Goal: Check status: Check status

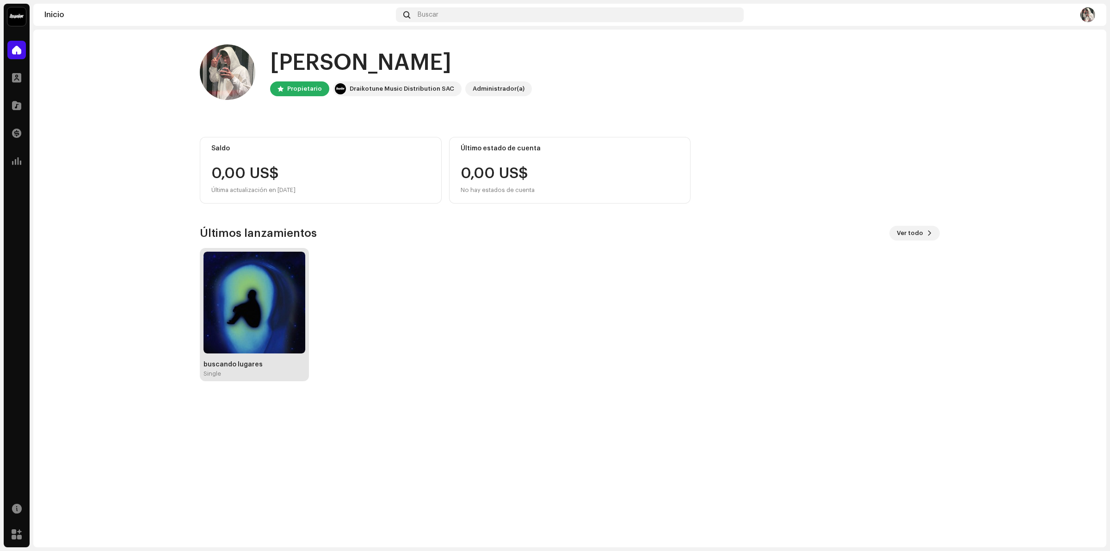
click at [268, 291] on img at bounding box center [254, 303] width 102 height 102
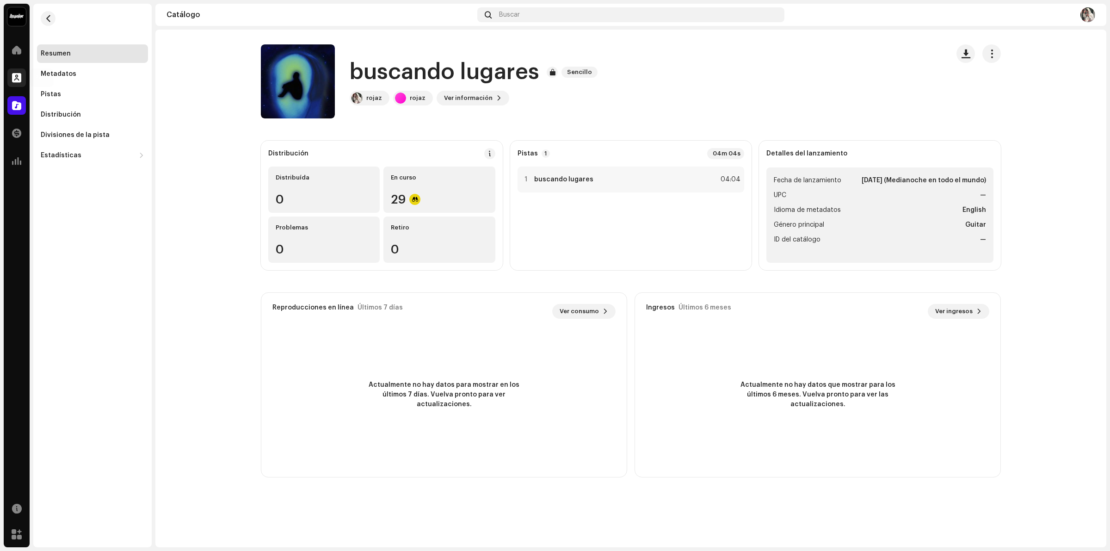
click at [10, 86] on div at bounding box center [16, 77] width 18 height 18
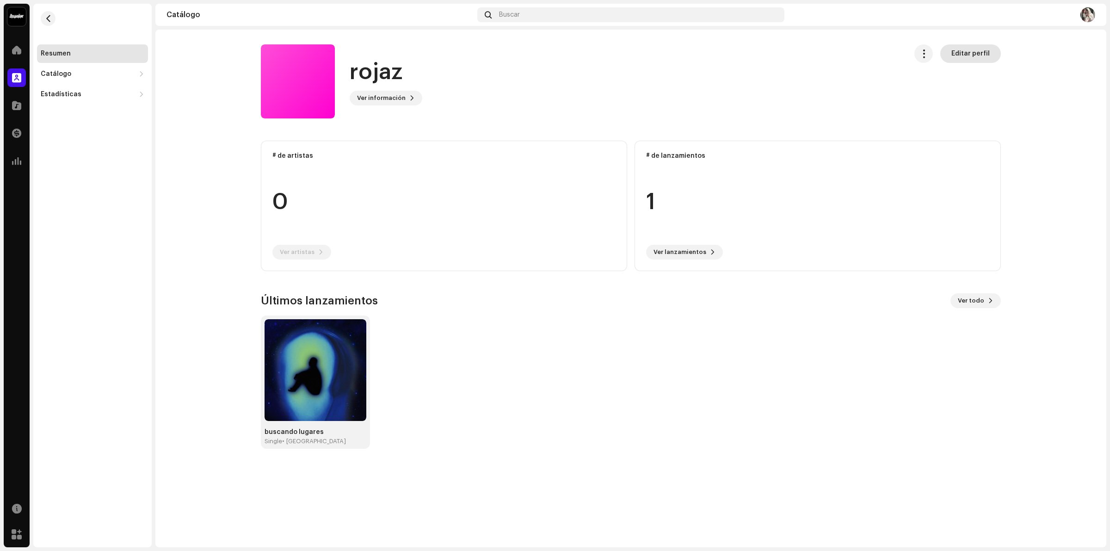
click at [967, 47] on span "Editar perfil" at bounding box center [970, 53] width 38 height 18
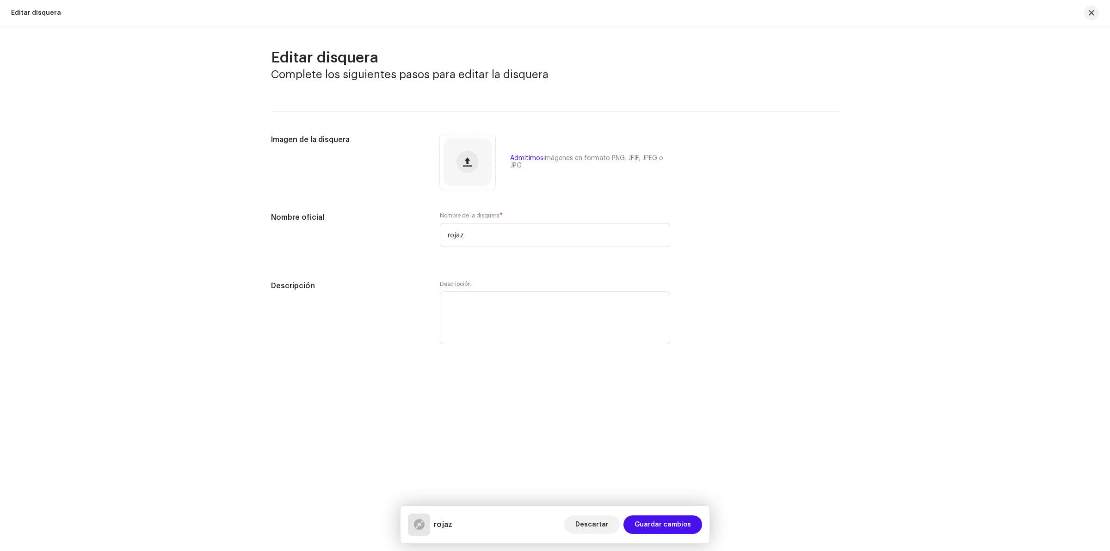
click at [1082, 12] on div at bounding box center [1087, 13] width 22 height 15
click at [1088, 12] on span "button" at bounding box center [1091, 12] width 6 height 7
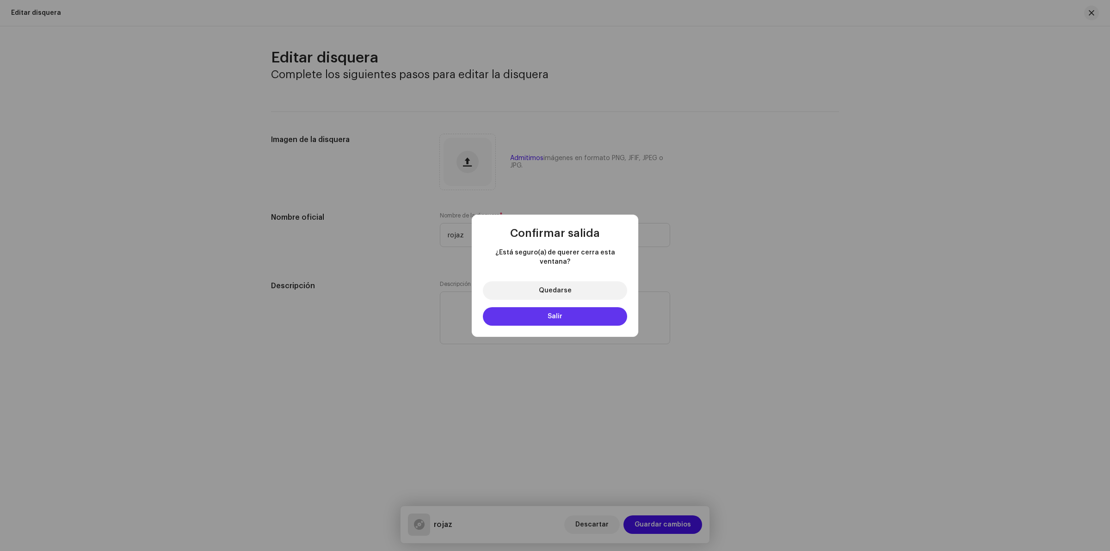
click at [556, 318] on button "Salir" at bounding box center [555, 316] width 144 height 18
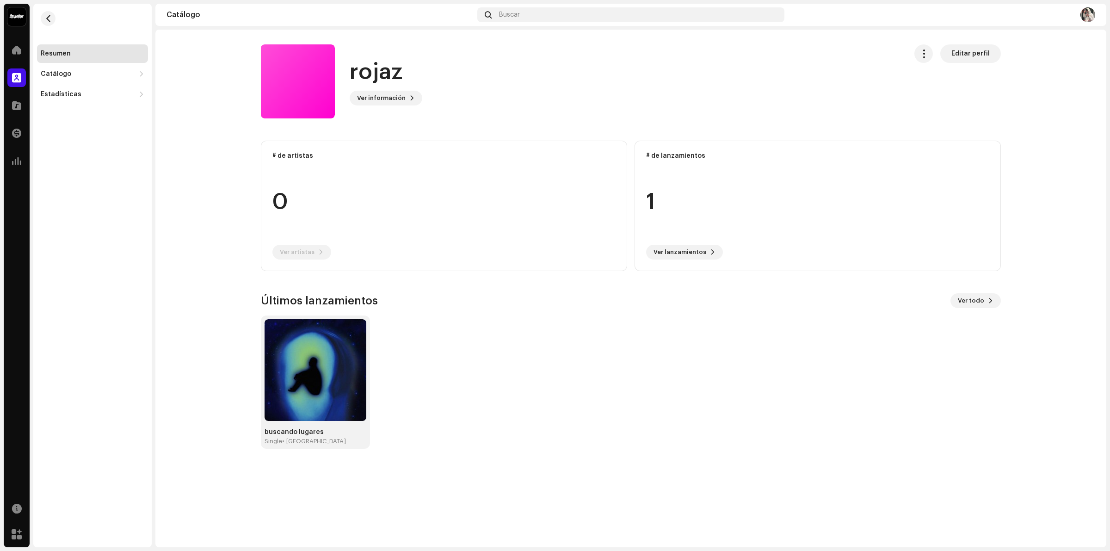
click at [20, 18] on img at bounding box center [16, 16] width 18 height 18
click at [134, 20] on span at bounding box center [134, 20] width 6 height 7
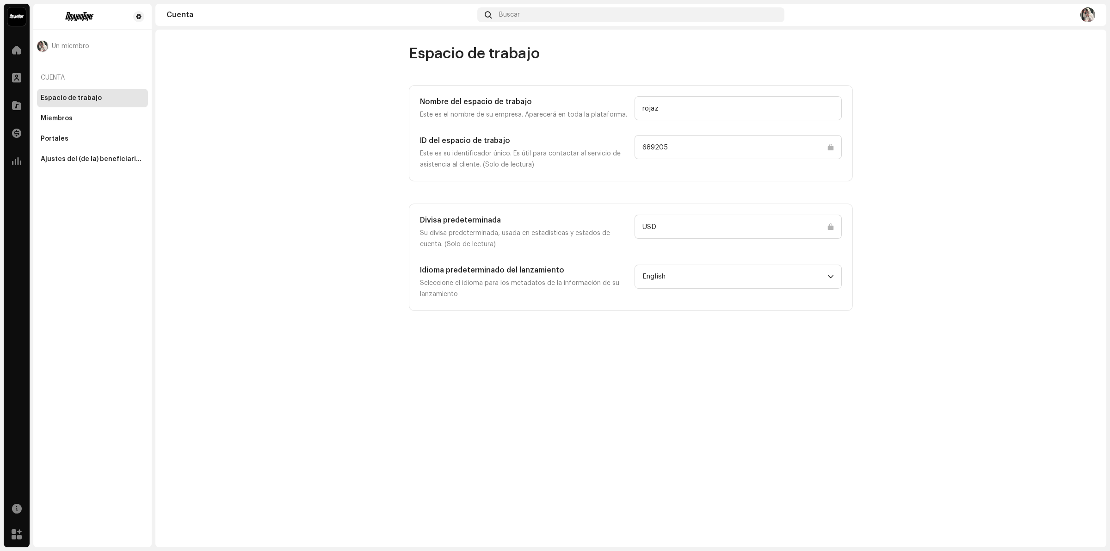
click at [1079, 12] on div at bounding box center [941, 14] width 307 height 15
click at [1085, 12] on img at bounding box center [1087, 14] width 15 height 15
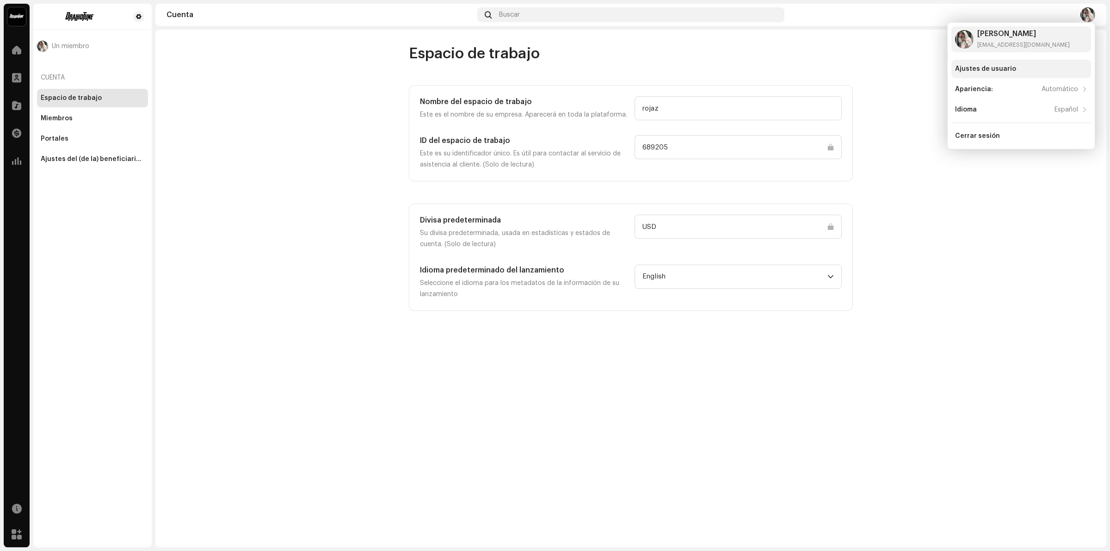
click at [981, 74] on div "Ajustes de usuario" at bounding box center [1021, 69] width 140 height 18
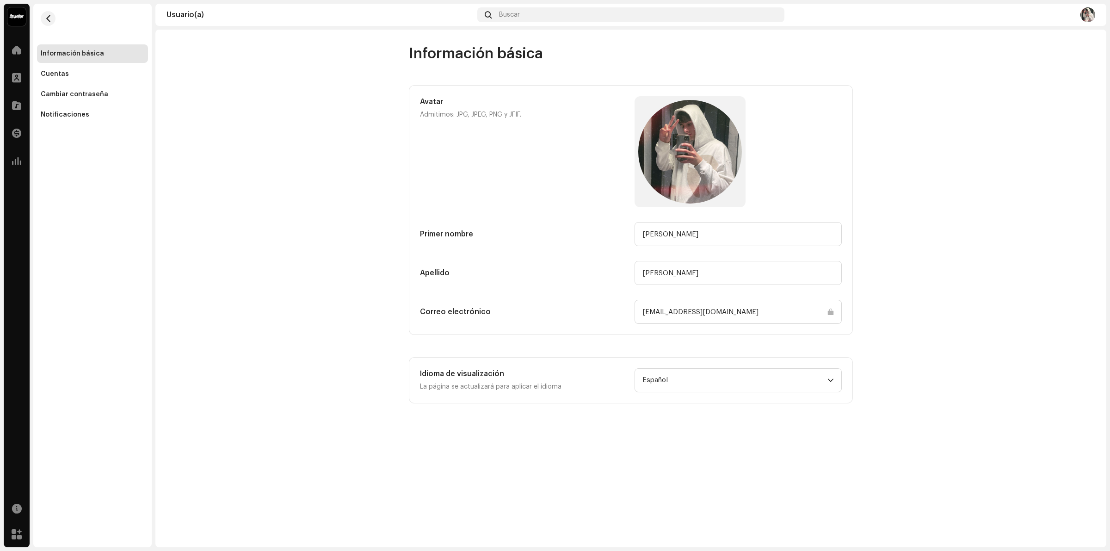
click at [674, 313] on input "[EMAIL_ADDRESS][DOMAIN_NAME]" at bounding box center [737, 312] width 207 height 24
click at [673, 313] on input "[EMAIL_ADDRESS][DOMAIN_NAME]" at bounding box center [737, 312] width 207 height 24
click at [830, 312] on input "[EMAIL_ADDRESS][DOMAIN_NAME]" at bounding box center [737, 312] width 207 height 24
click at [830, 313] on input "[EMAIL_ADDRESS][DOMAIN_NAME]" at bounding box center [737, 312] width 207 height 24
click at [832, 312] on input "[EMAIL_ADDRESS][DOMAIN_NAME]" at bounding box center [737, 312] width 207 height 24
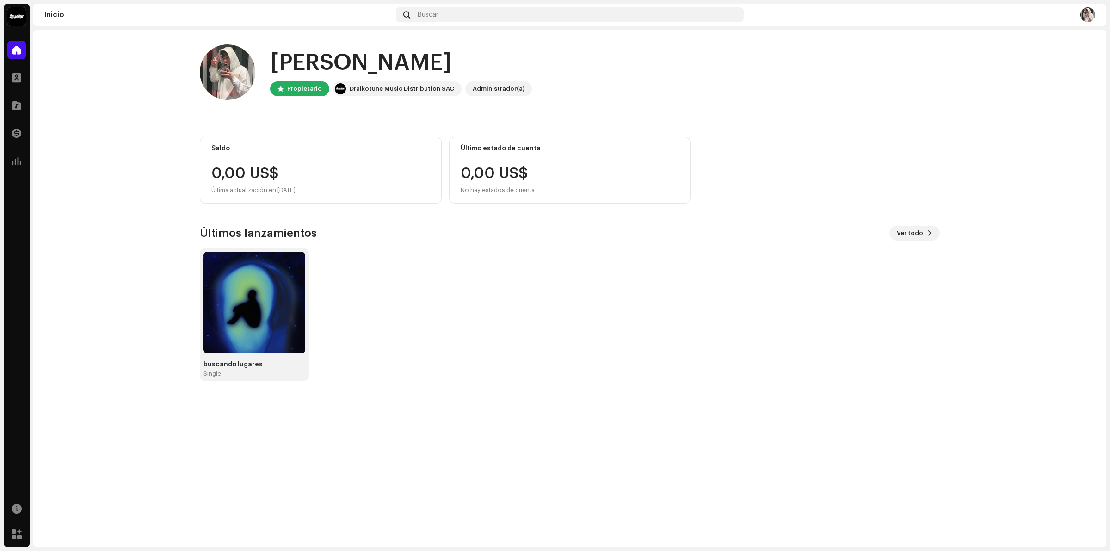
click at [227, 405] on div "Hola, , Ramiro Propietario Draikotune Music Distribution SAC Administrador(a) S…" at bounding box center [569, 288] width 1073 height 517
click at [256, 334] on img at bounding box center [254, 303] width 102 height 102
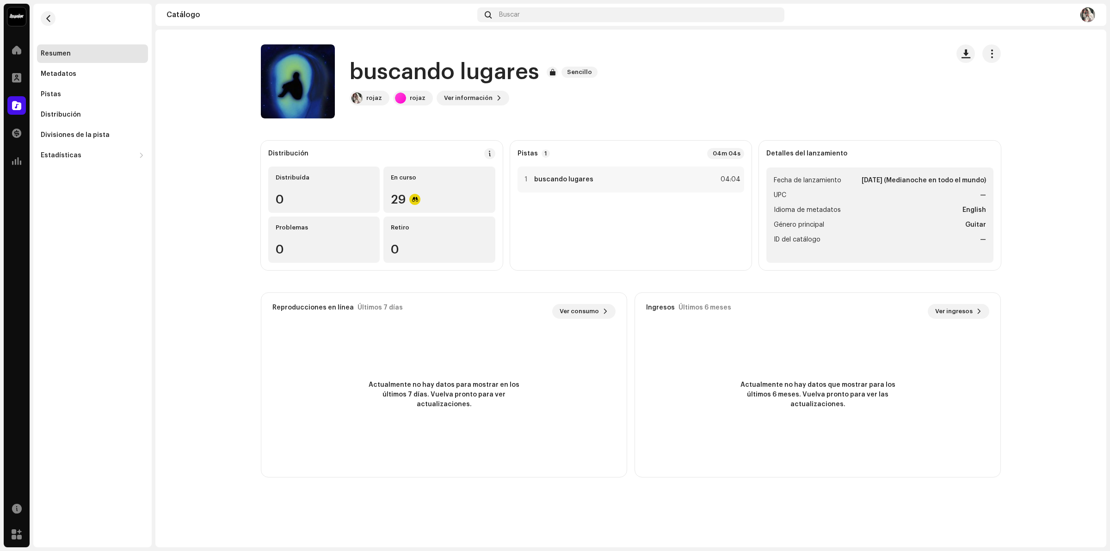
click at [1092, 7] on div "Catálogo Buscar" at bounding box center [630, 15] width 951 height 22
click at [1087, 12] on img at bounding box center [1087, 14] width 15 height 15
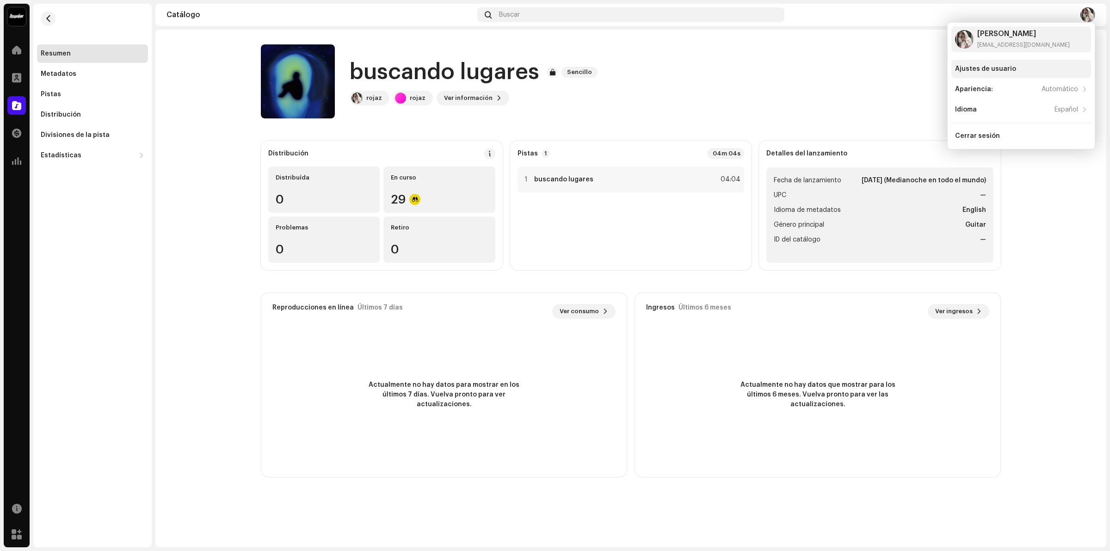
click at [1011, 70] on div "Ajustes de usuario" at bounding box center [985, 68] width 61 height 7
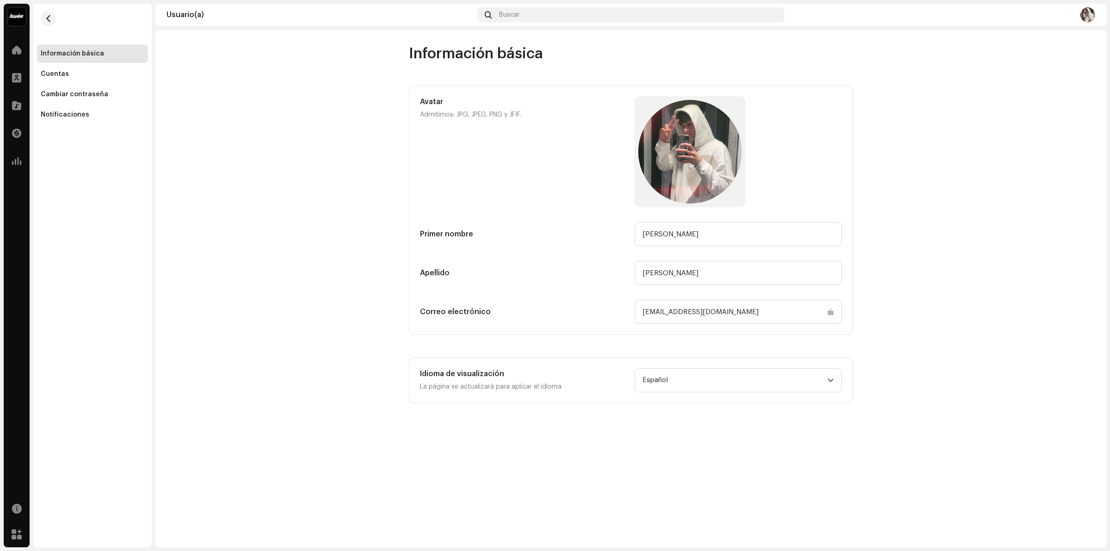
click at [667, 313] on input "[EMAIL_ADDRESS][DOMAIN_NAME]" at bounding box center [737, 312] width 207 height 24
click at [669, 313] on input "[EMAIL_ADDRESS][DOMAIN_NAME]" at bounding box center [737, 312] width 207 height 24
click at [827, 384] on div "dropdown trigger" at bounding box center [830, 379] width 6 height 23
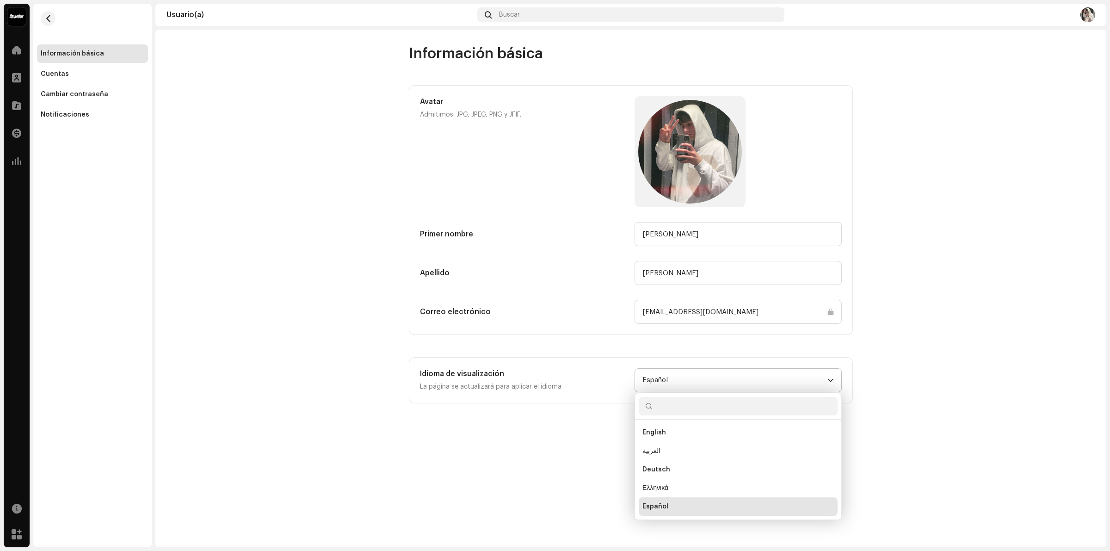
click at [827, 384] on div "dropdown trigger" at bounding box center [830, 379] width 6 height 23
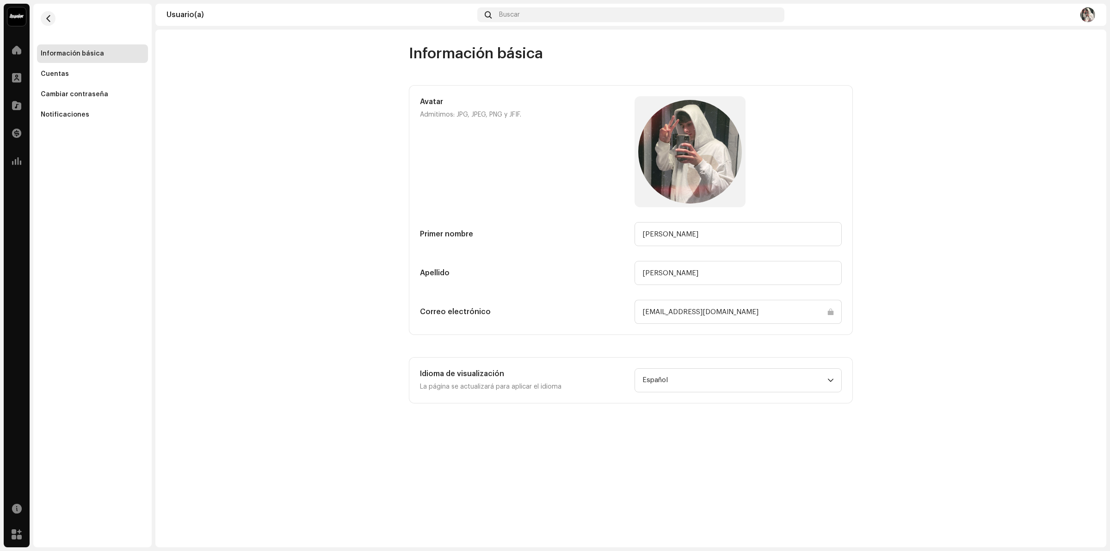
click at [833, 313] on input "[EMAIL_ADDRESS][DOMAIN_NAME]" at bounding box center [737, 312] width 207 height 24
click at [753, 315] on input "[EMAIL_ADDRESS][DOMAIN_NAME]" at bounding box center [737, 312] width 207 height 24
click at [725, 313] on input "[EMAIL_ADDRESS][DOMAIN_NAME]" at bounding box center [737, 312] width 207 height 24
click at [725, 313] on input "ramirodiv07@gmail.com" at bounding box center [737, 312] width 207 height 24
click at [713, 315] on input "ramirodiv07@gmail.com" at bounding box center [737, 312] width 207 height 24
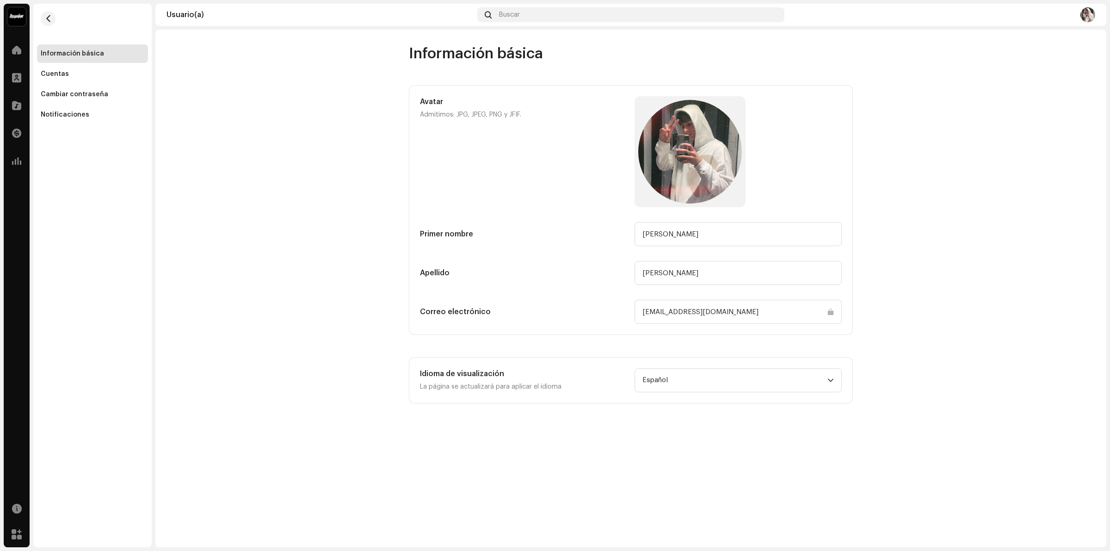
click at [717, 308] on input "ramirodiv07@gmail.com" at bounding box center [737, 312] width 207 height 24
click at [84, 98] on div "Cambiar contraseña" at bounding box center [74, 94] width 67 height 7
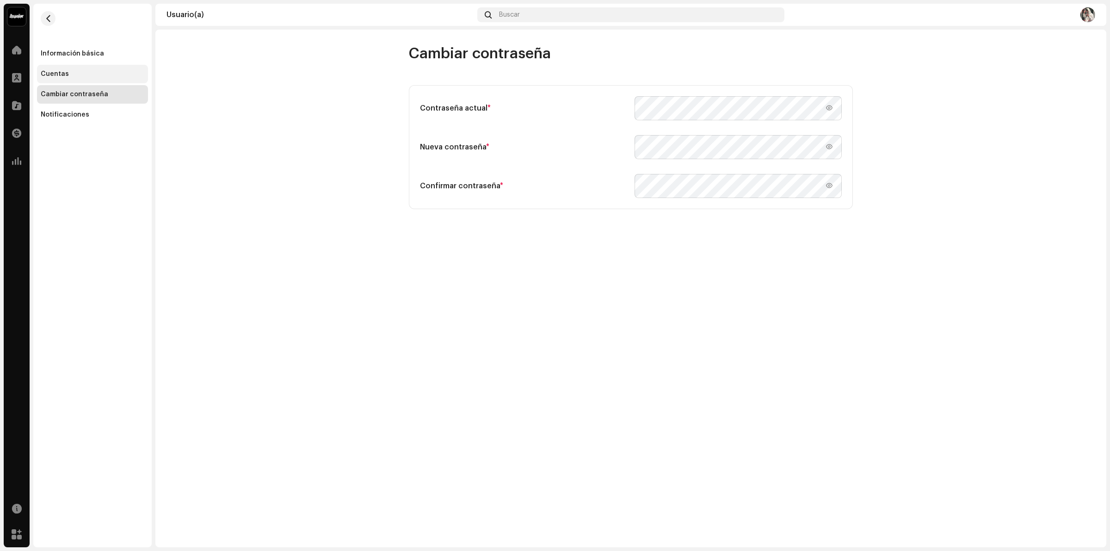
click at [81, 73] on div "Cuentas" at bounding box center [93, 73] width 104 height 7
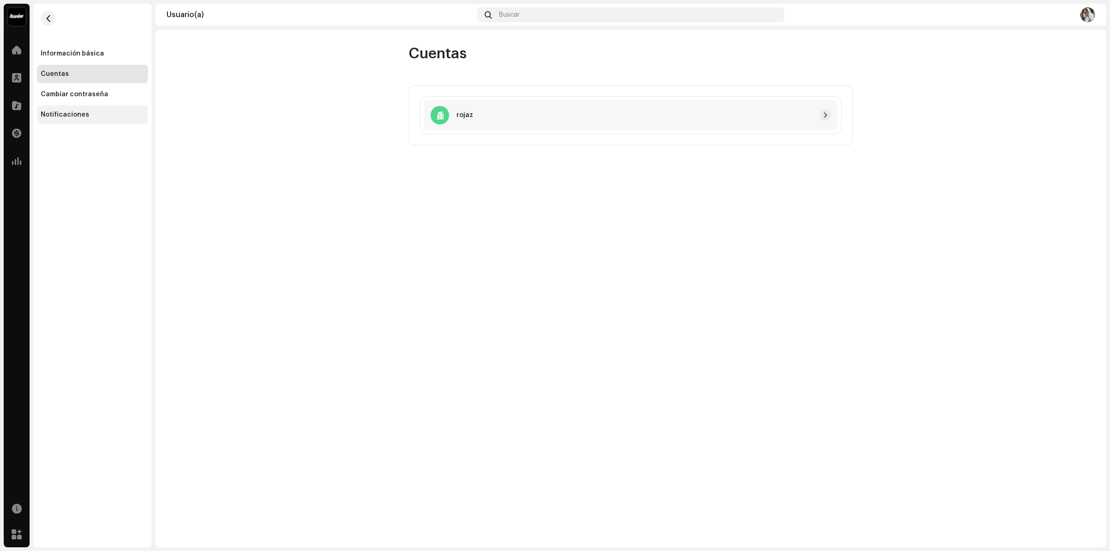
click at [103, 121] on div "Notificaciones" at bounding box center [92, 114] width 111 height 18
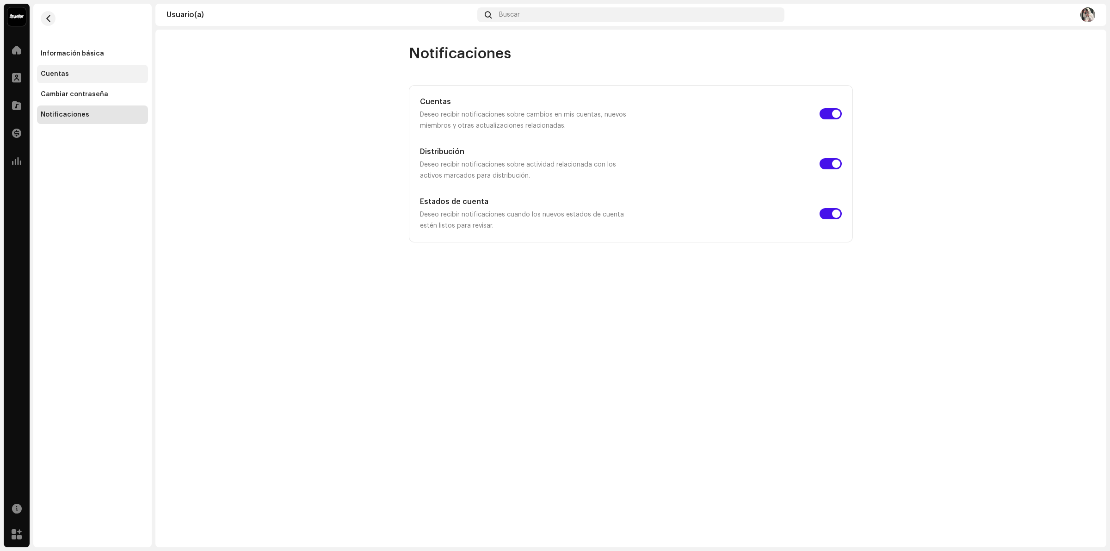
click at [79, 73] on div "Cuentas" at bounding box center [93, 73] width 104 height 7
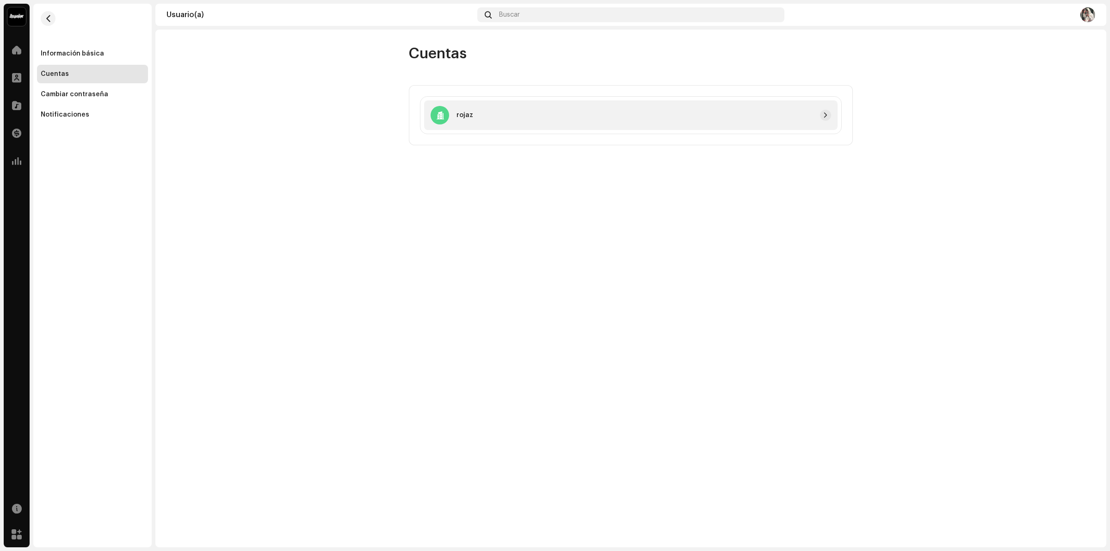
drag, startPoint x: 819, startPoint y: 117, endPoint x: 824, endPoint y: 118, distance: 5.6
click at [819, 117] on div at bounding box center [652, 115] width 358 height 11
click at [824, 118] on span "button" at bounding box center [825, 114] width 6 height 7
click at [64, 56] on div "Información básica" at bounding box center [72, 53] width 63 height 7
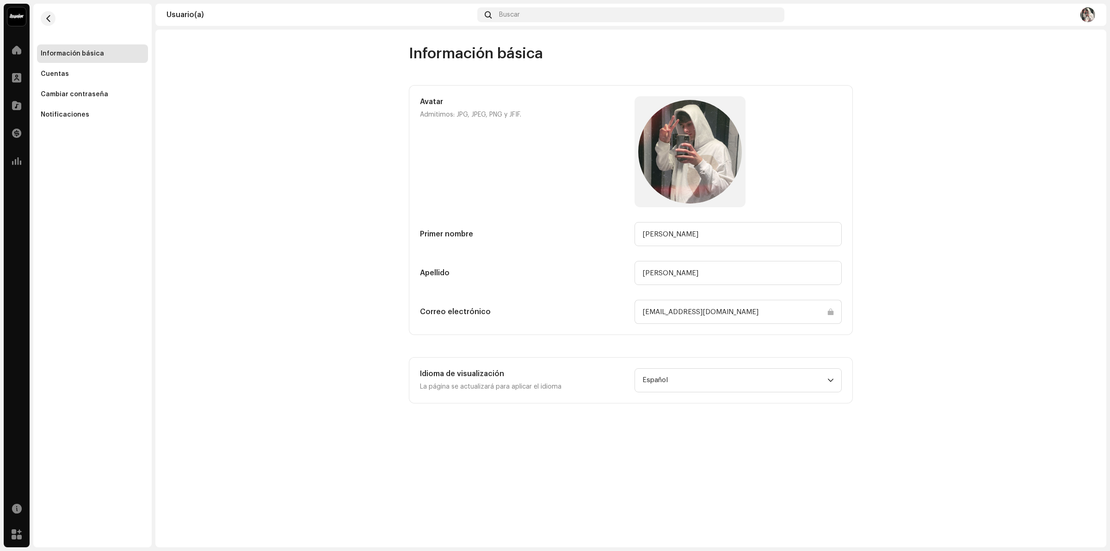
click at [669, 312] on input "ramirodiv07@gmail.com" at bounding box center [737, 312] width 207 height 24
click at [673, 313] on input "[EMAIL_ADDRESS][DOMAIN_NAME]" at bounding box center [737, 312] width 207 height 24
click at [672, 312] on input "[EMAIL_ADDRESS][DOMAIN_NAME]" at bounding box center [737, 312] width 207 height 24
click at [49, 20] on span "button" at bounding box center [48, 18] width 7 height 7
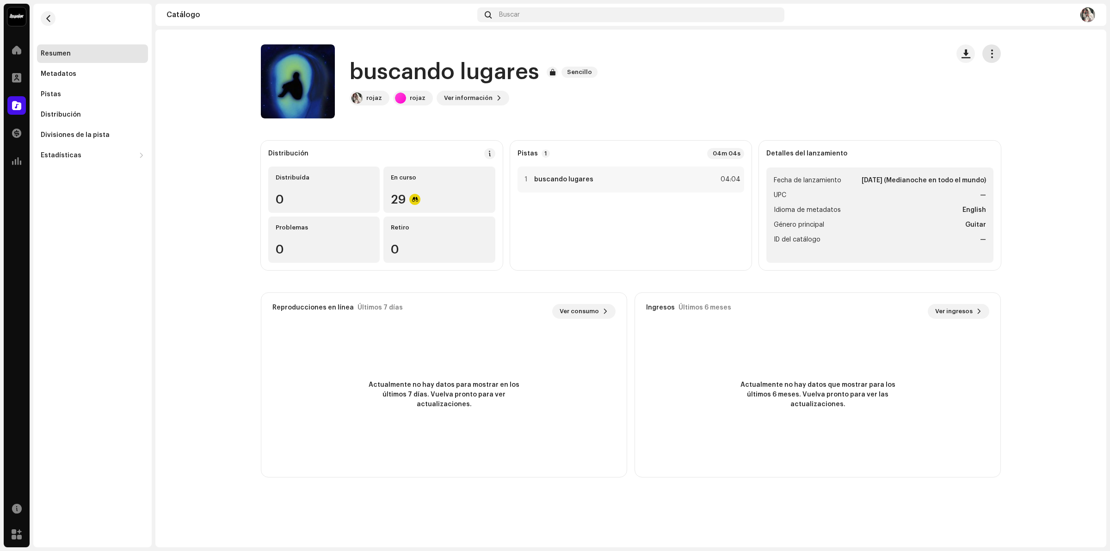
click at [995, 58] on button "button" at bounding box center [991, 53] width 18 height 18
click at [551, 108] on div "buscando lugares Sencillo rojaz rojaz Ver información" at bounding box center [601, 81] width 681 height 74
click at [480, 98] on span "Ver información" at bounding box center [468, 98] width 49 height 18
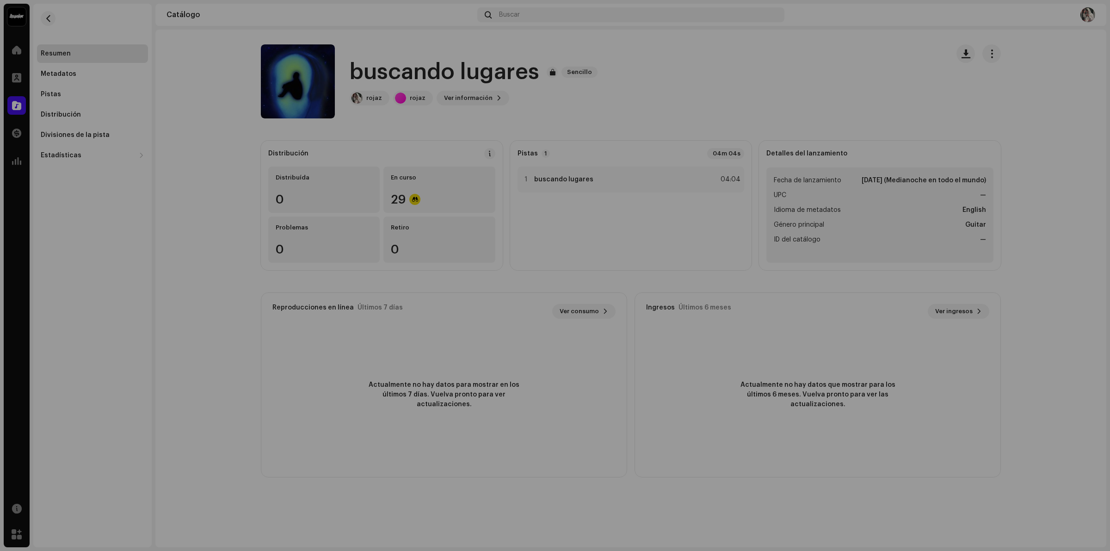
click at [731, 42] on div "buscando lugares 3046948 Metadatos Distribución Idioma de metadatos English Tít…" at bounding box center [555, 275] width 1110 height 551
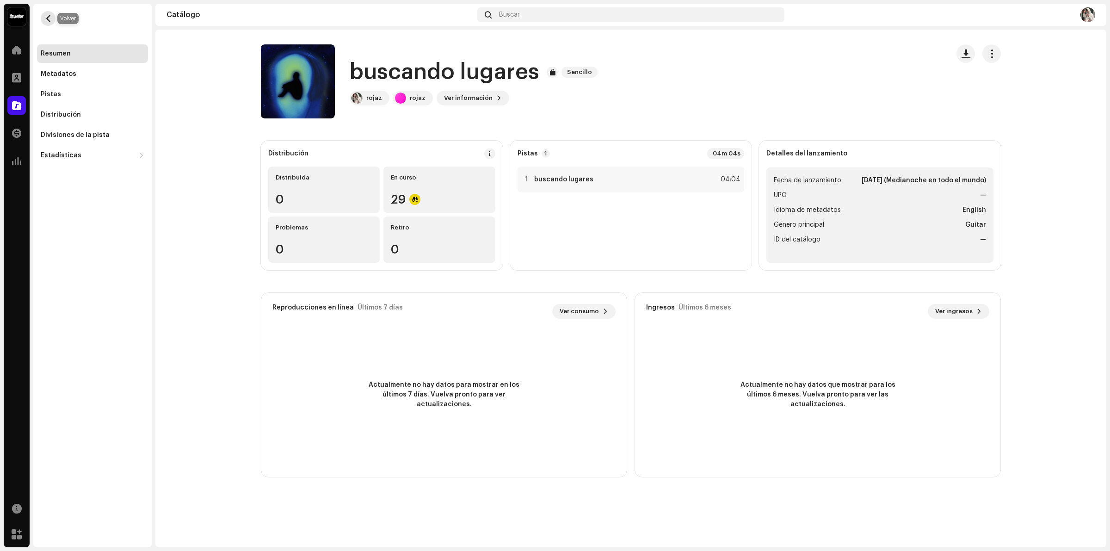
click at [49, 18] on span "button" at bounding box center [48, 18] width 7 height 7
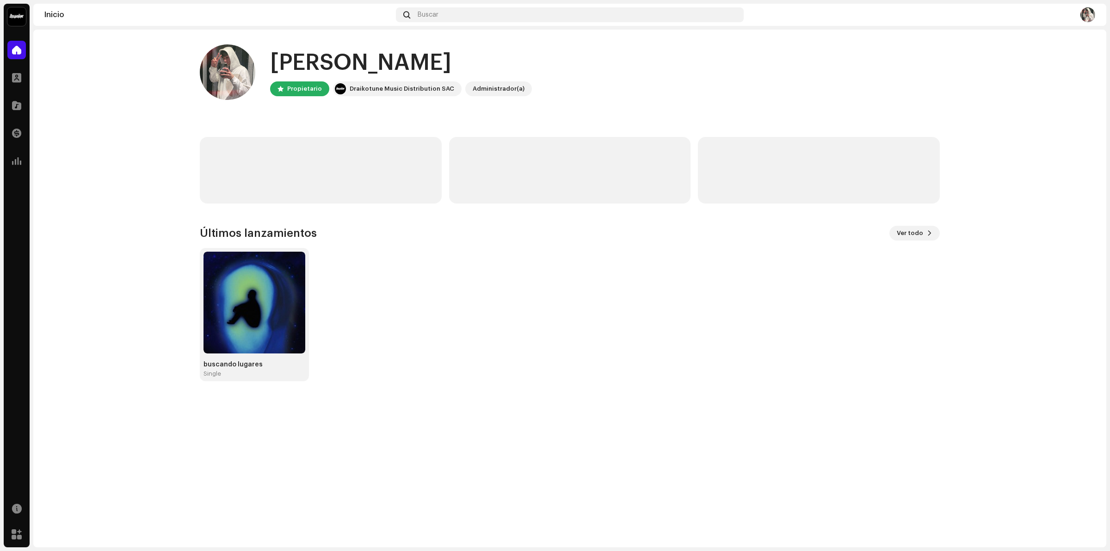
click at [472, 85] on div "Administrador(a)" at bounding box center [498, 88] width 52 height 11
click at [474, 87] on div "Administrador(a)" at bounding box center [498, 88] width 52 height 11
click at [342, 89] on img at bounding box center [340, 88] width 11 height 11
click at [304, 92] on div "Propietario" at bounding box center [304, 88] width 35 height 11
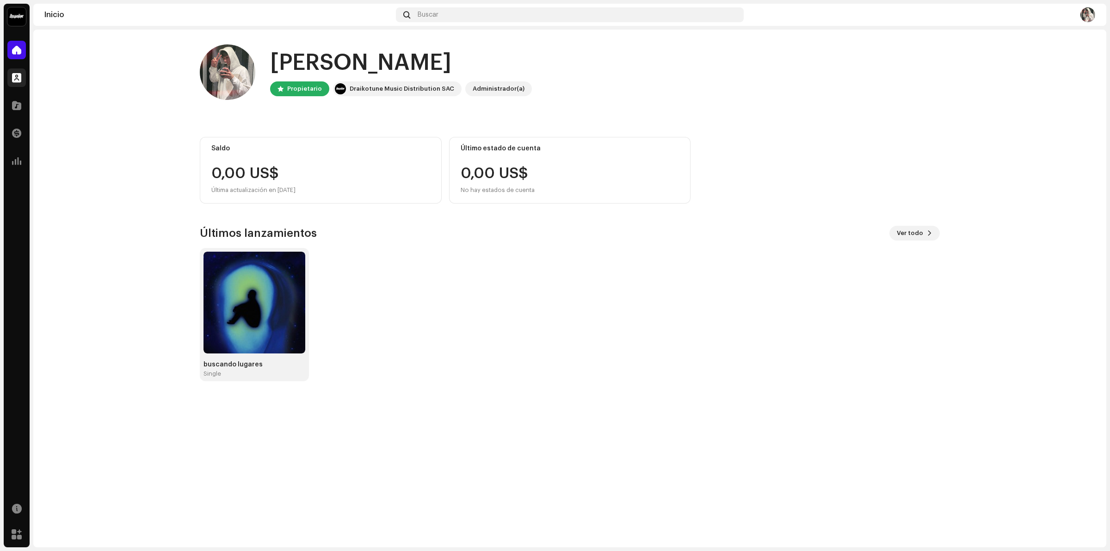
click at [10, 79] on div at bounding box center [16, 77] width 18 height 18
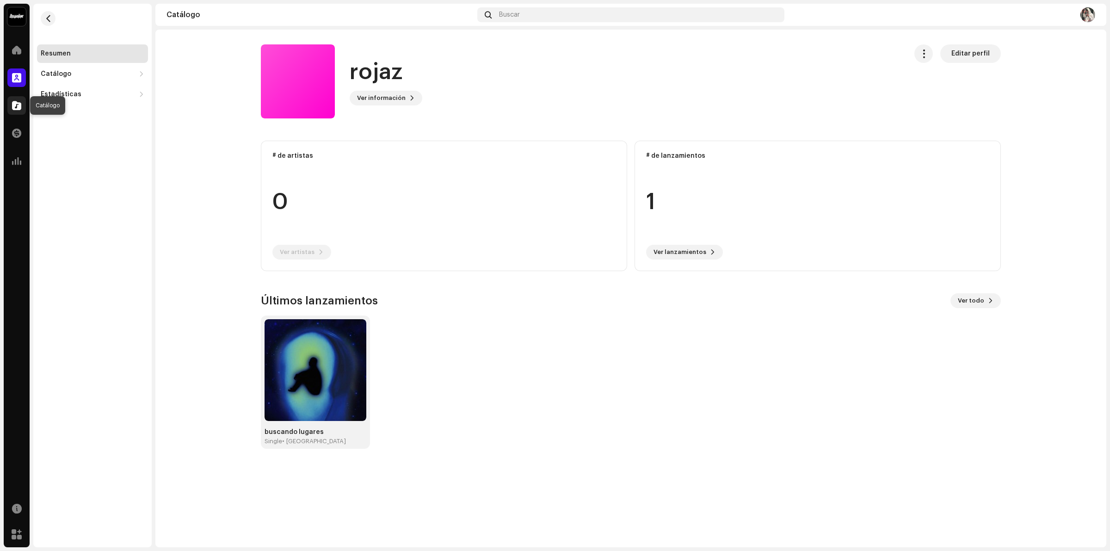
click at [21, 104] on div at bounding box center [16, 105] width 18 height 18
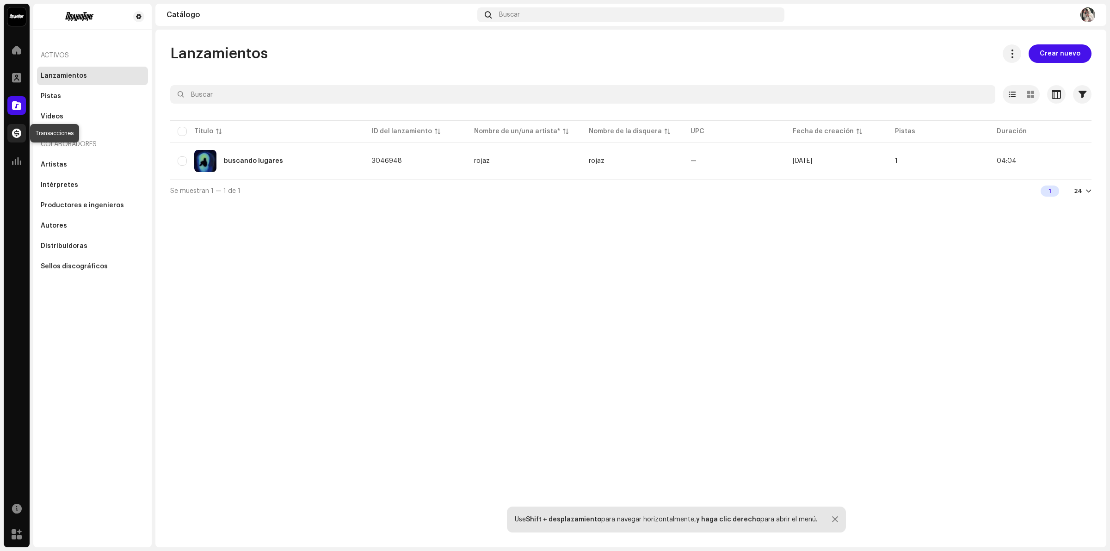
click at [17, 133] on span at bounding box center [16, 132] width 9 height 7
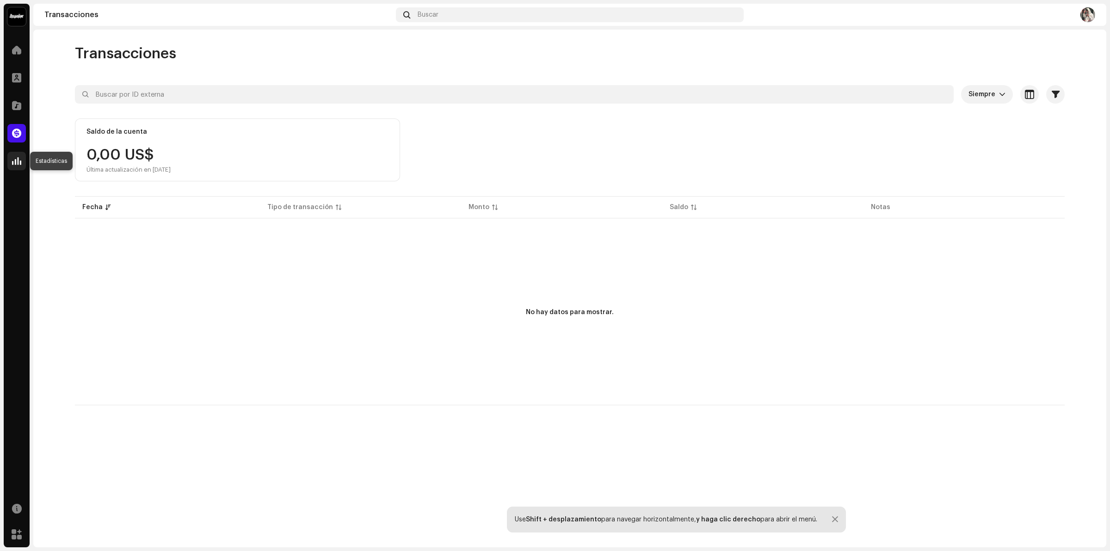
click at [19, 158] on span at bounding box center [16, 160] width 9 height 7
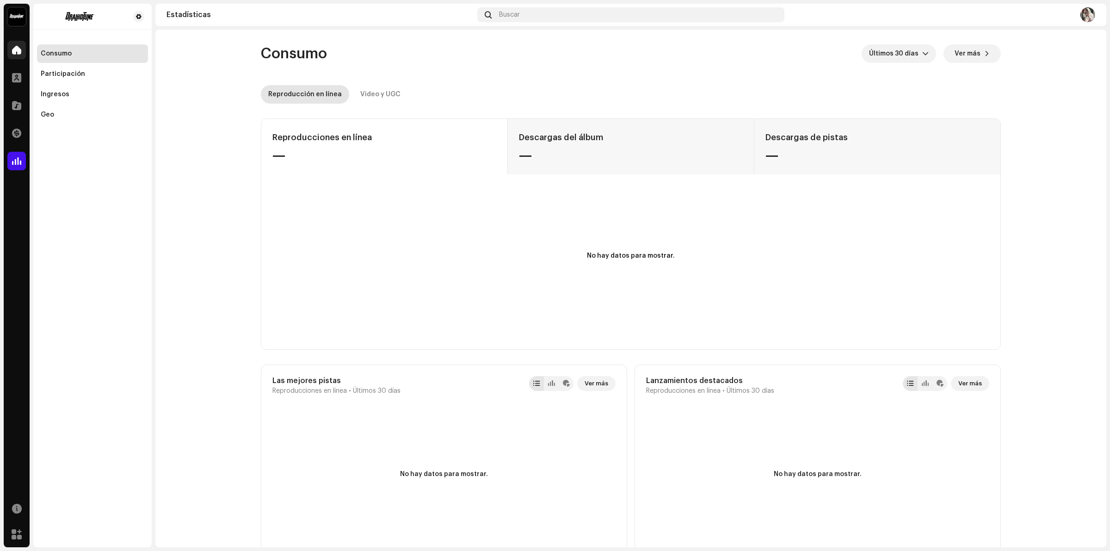
click at [18, 44] on div at bounding box center [16, 50] width 18 height 18
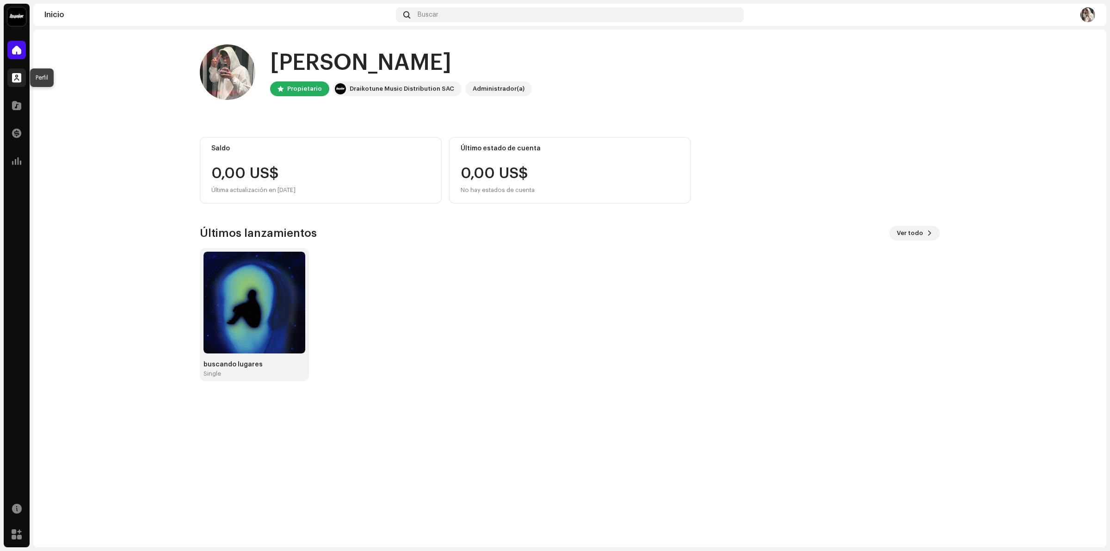
click at [12, 81] on span at bounding box center [16, 77] width 9 height 7
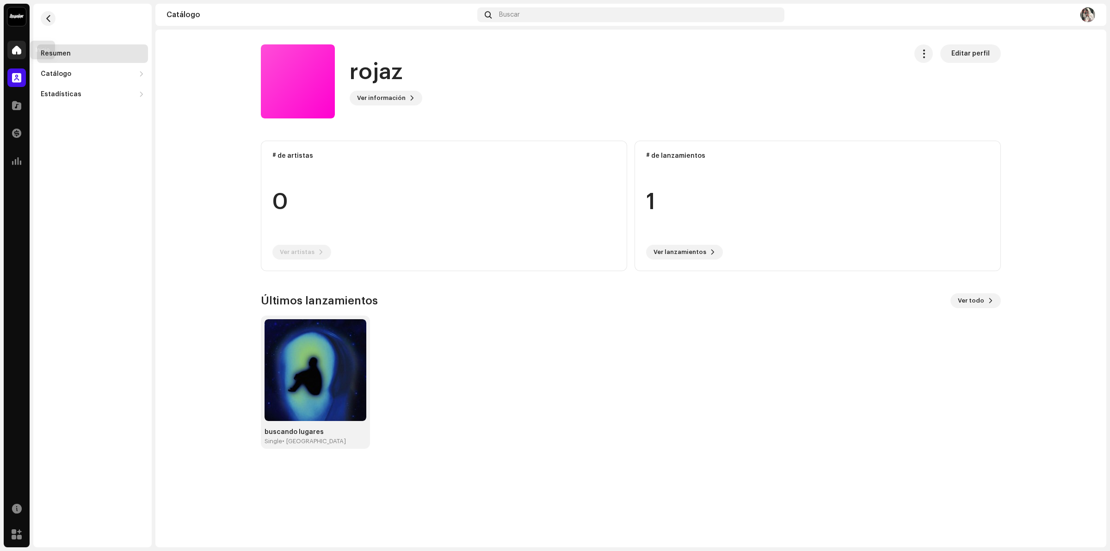
click at [13, 52] on span at bounding box center [16, 49] width 9 height 7
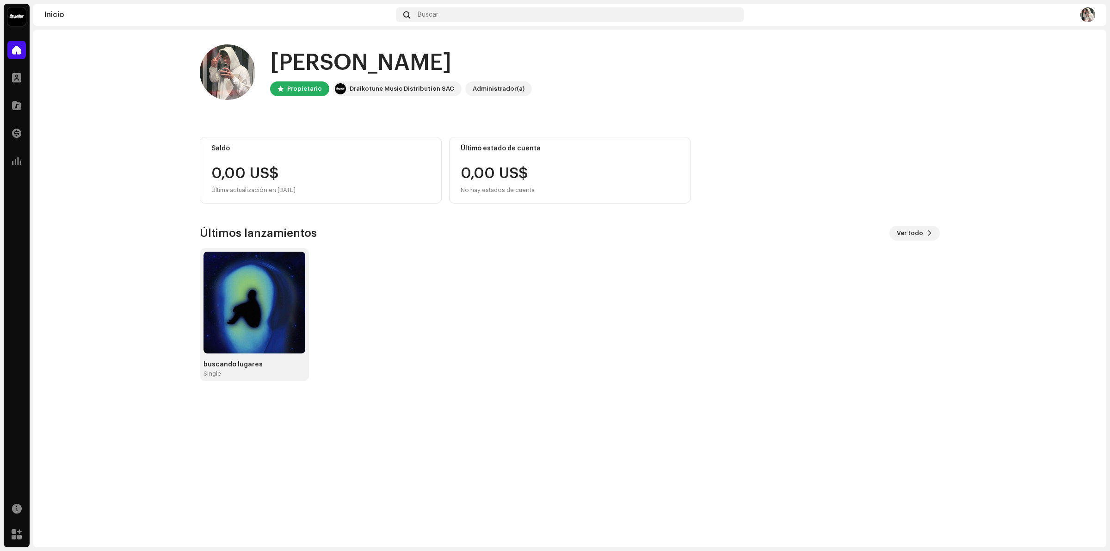
click at [227, 65] on img at bounding box center [227, 71] width 55 height 55
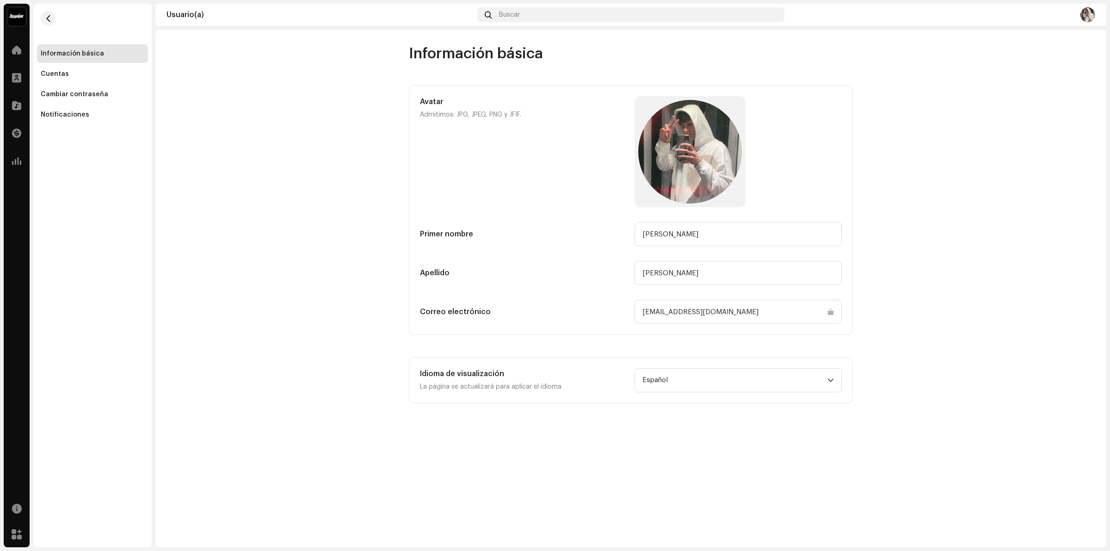
click at [830, 313] on input "[EMAIL_ADDRESS][DOMAIN_NAME]" at bounding box center [737, 312] width 207 height 24
click at [690, 290] on div "Avatar Admitimos: JPG, JPEG, PNG y JFIF. Primer nombre Ramiro Apellido Rojas Co…" at bounding box center [631, 209] width 422 height 227
click at [690, 305] on input "[EMAIL_ADDRESS][DOMAIN_NAME]" at bounding box center [737, 312] width 207 height 24
click at [683, 312] on input "[EMAIL_ADDRESS][DOMAIN_NAME]" at bounding box center [737, 312] width 207 height 24
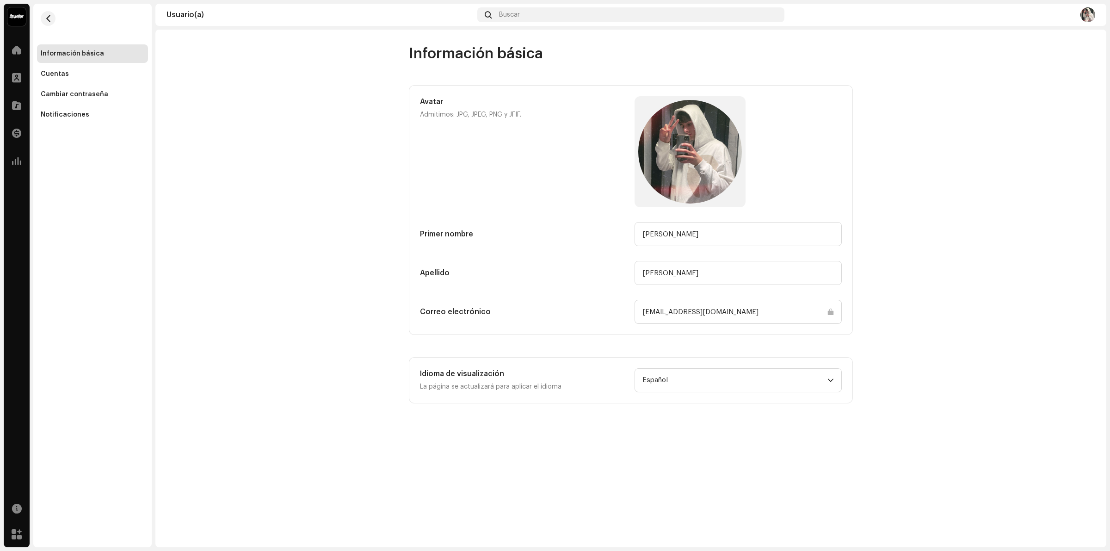
click at [669, 308] on input "[EMAIL_ADDRESS][DOMAIN_NAME]" at bounding box center [737, 312] width 207 height 24
click at [673, 311] on input "[EMAIL_ADDRESS][DOMAIN_NAME]" at bounding box center [737, 312] width 207 height 24
click at [767, 316] on input "[EMAIL_ADDRESS][DOMAIN_NAME]" at bounding box center [737, 312] width 207 height 24
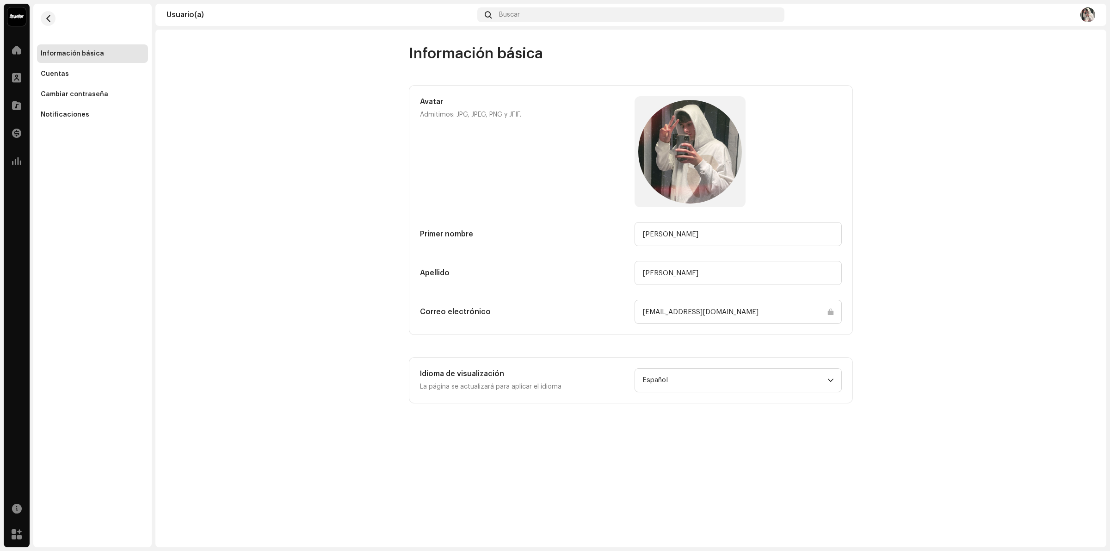
drag, startPoint x: 764, startPoint y: 314, endPoint x: 472, endPoint y: 317, distance: 291.7
click at [472, 317] on div "Correo electrónico" at bounding box center [523, 312] width 207 height 24
click at [445, 313] on h5 "Correo electrónico" at bounding box center [523, 311] width 207 height 11
drag, startPoint x: 442, startPoint y: 314, endPoint x: 429, endPoint y: 308, distance: 14.7
click at [429, 308] on h5 "Correo electrónico" at bounding box center [523, 311] width 207 height 11
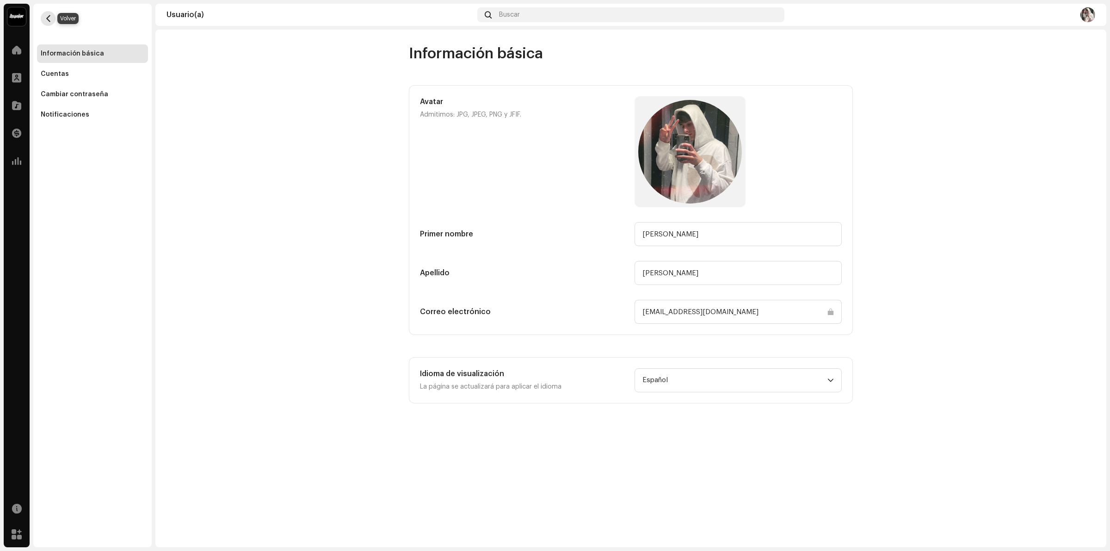
click at [43, 21] on button "button" at bounding box center [48, 18] width 15 height 15
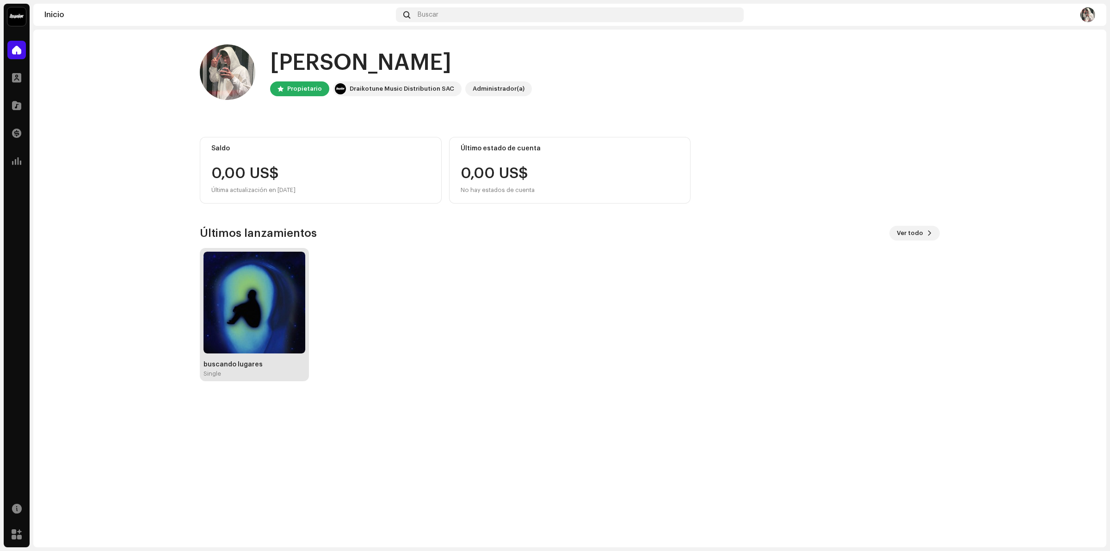
click at [279, 313] on img at bounding box center [254, 303] width 102 height 102
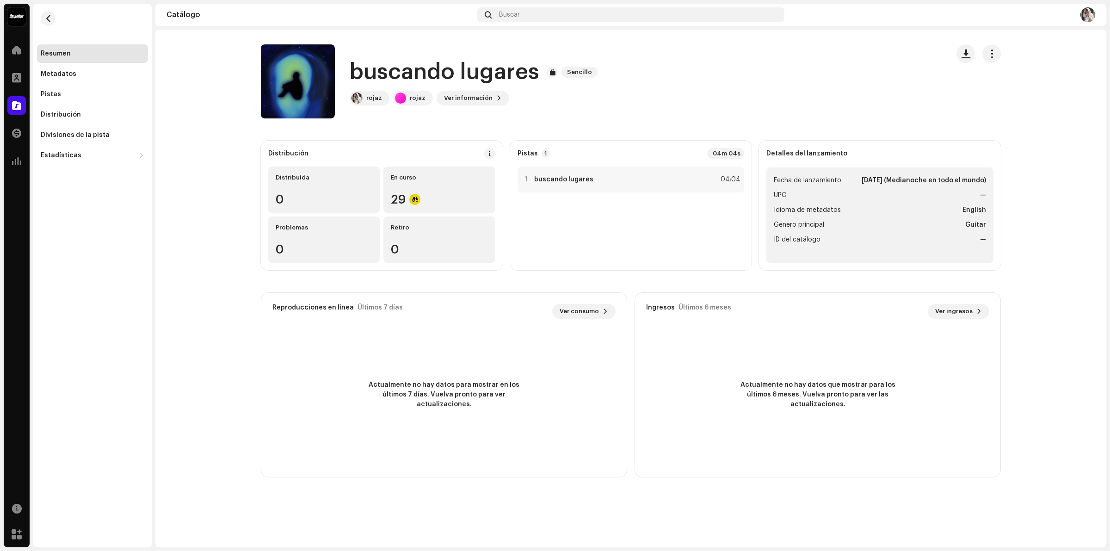
click at [57, 14] on re-m-nav-back at bounding box center [48, 24] width 22 height 41
click at [49, 12] on button "button" at bounding box center [48, 18] width 15 height 15
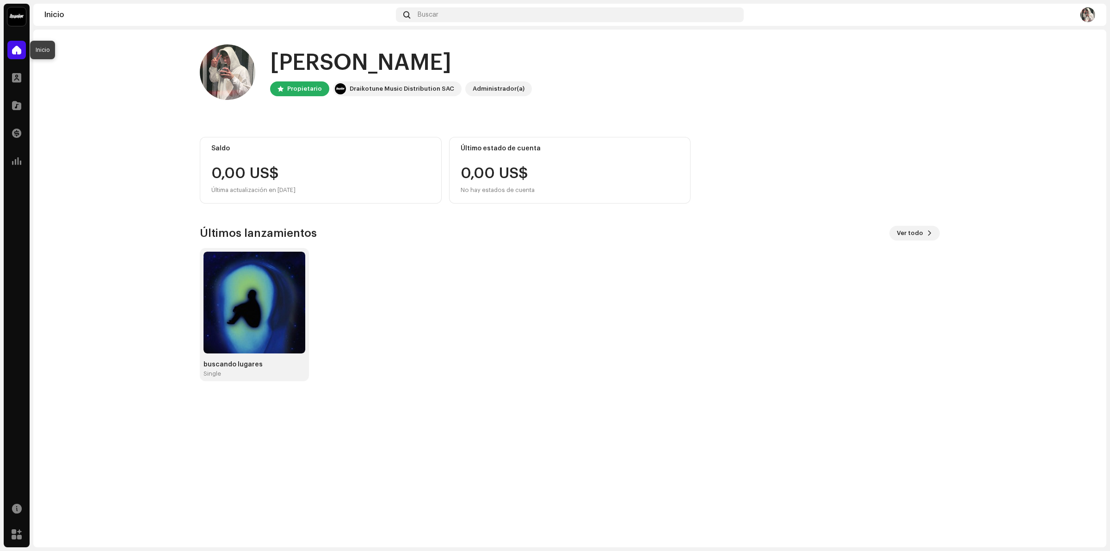
click at [14, 52] on span at bounding box center [16, 49] width 9 height 7
click at [18, 75] on span at bounding box center [16, 77] width 9 height 7
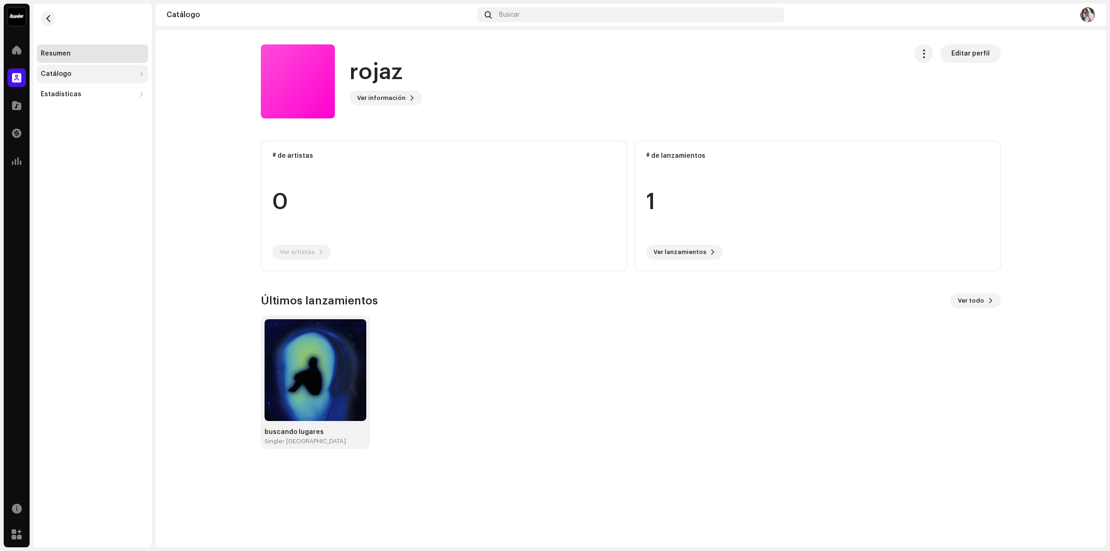
click at [58, 74] on div "Catálogo" at bounding box center [56, 73] width 31 height 7
click at [63, 100] on div "Lanzamientos" at bounding box center [92, 94] width 111 height 18
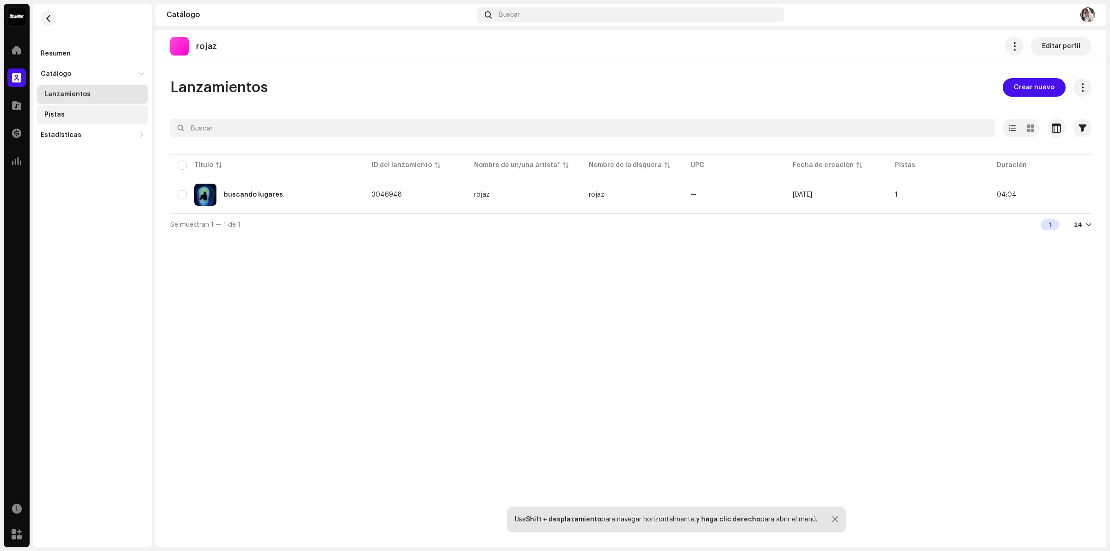
click at [61, 113] on div "Pistas" at bounding box center [54, 114] width 20 height 7
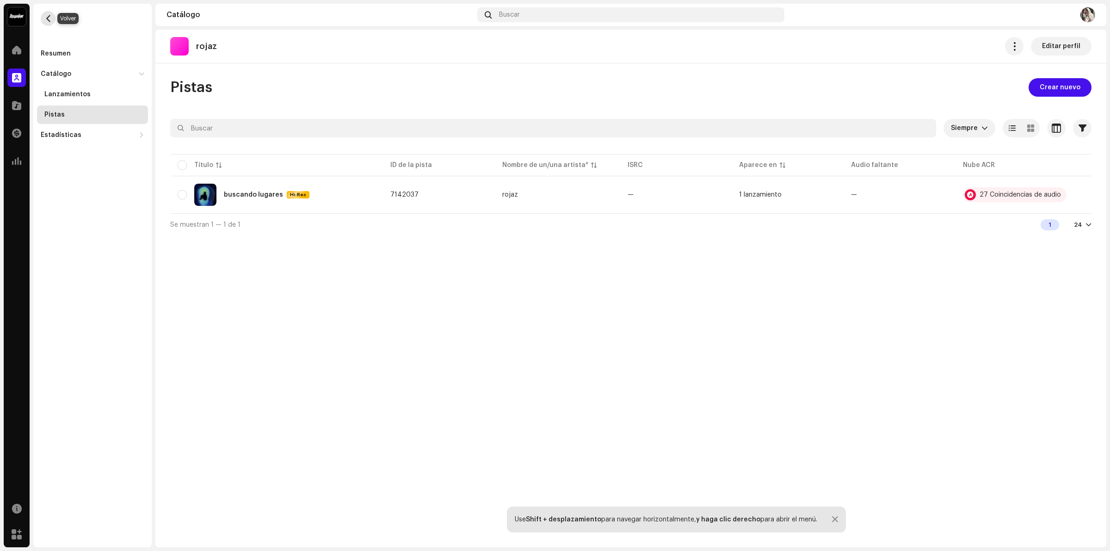
click at [51, 17] on span "button" at bounding box center [48, 18] width 7 height 7
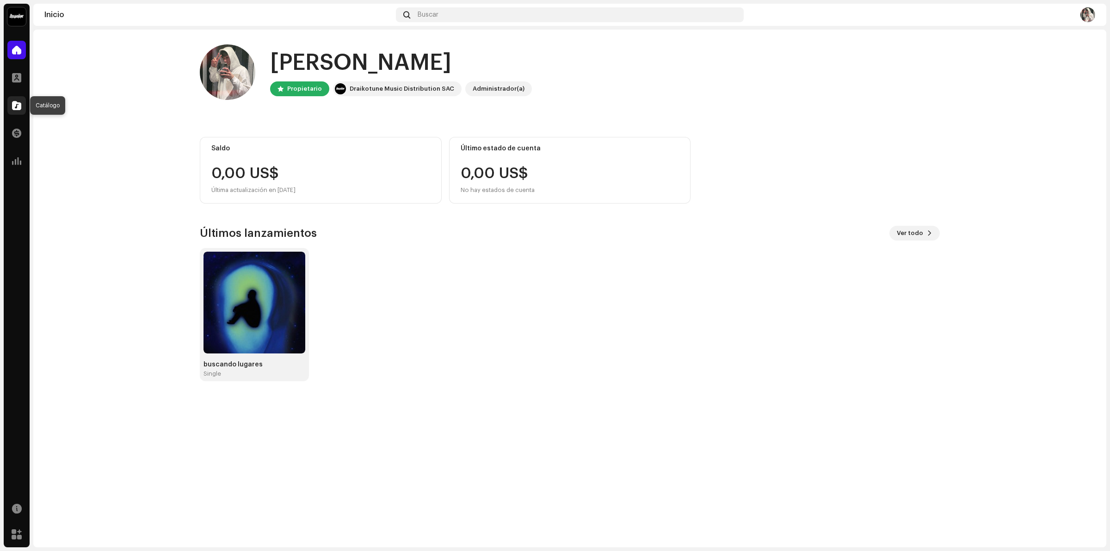
click at [19, 102] on span at bounding box center [16, 105] width 9 height 7
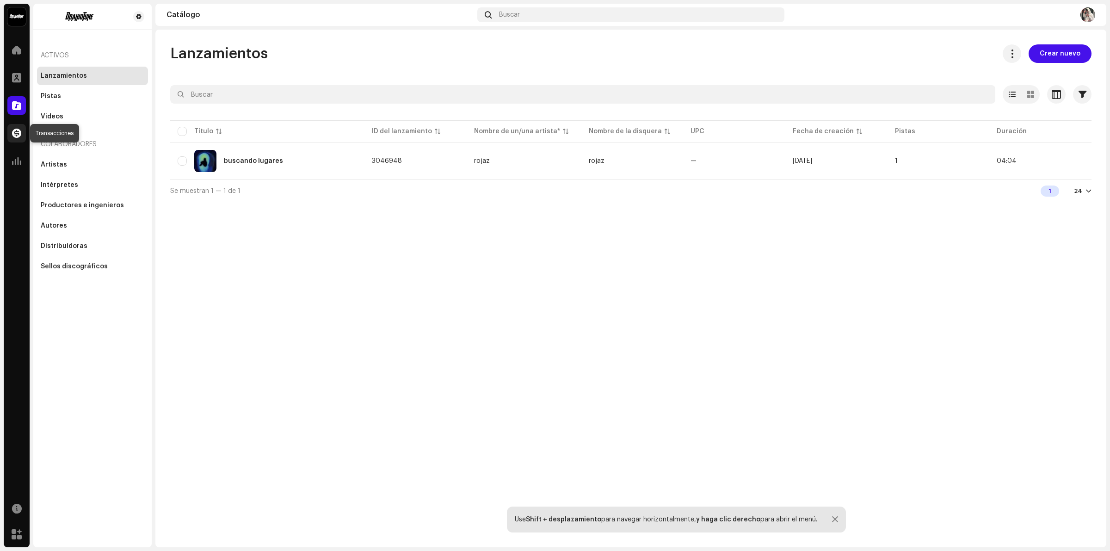
click at [18, 136] on span at bounding box center [16, 132] width 9 height 7
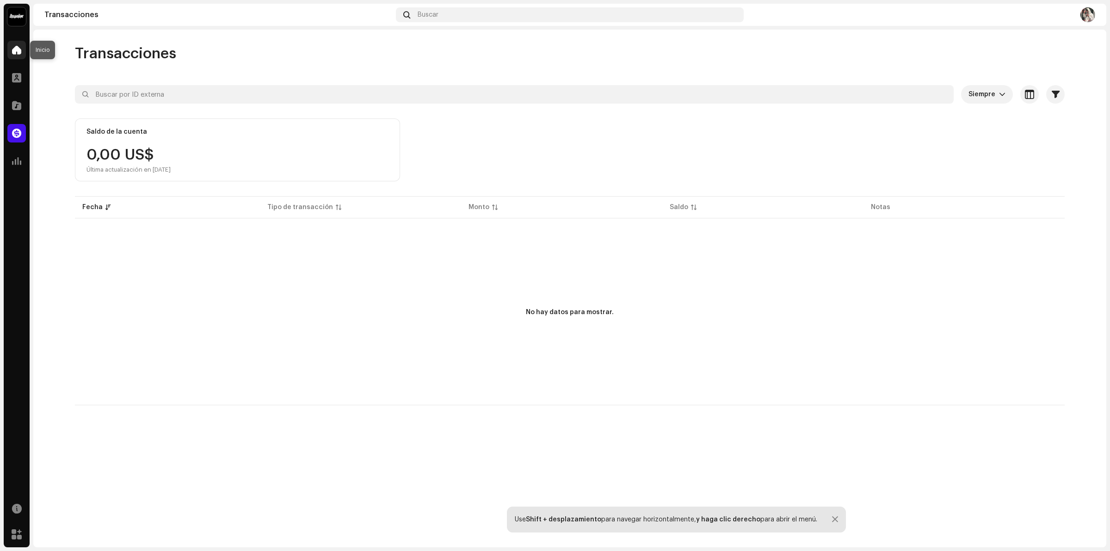
click at [11, 45] on div at bounding box center [16, 50] width 18 height 18
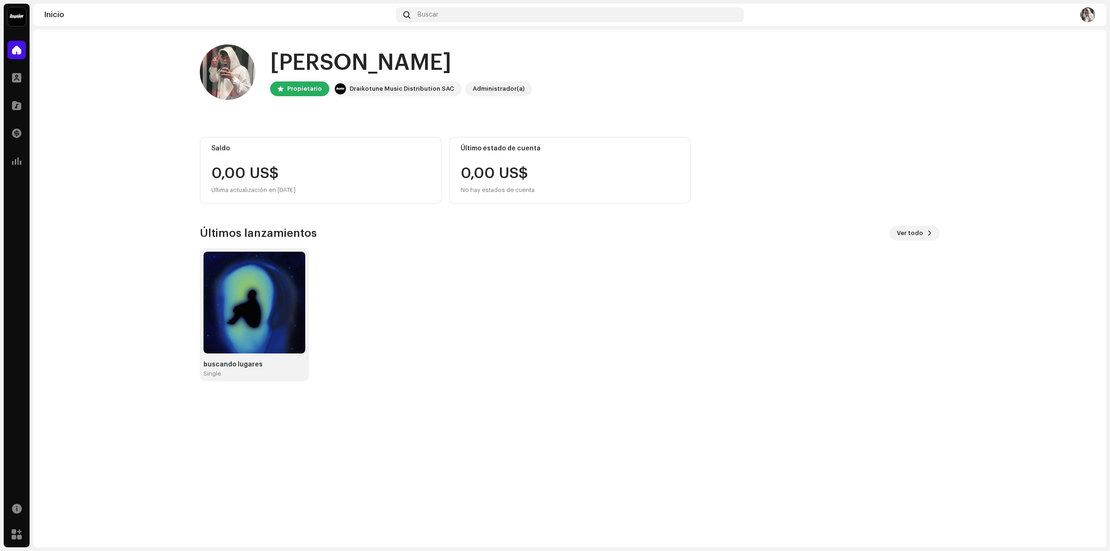
click at [380, 83] on div "Draikotune Music Distribution SAC" at bounding box center [402, 88] width 104 height 11
click at [472, 89] on div "Administrador(a)" at bounding box center [498, 88] width 52 height 11
click at [301, 86] on div "Propietario" at bounding box center [304, 88] width 35 height 11
click at [1085, 11] on img at bounding box center [1087, 14] width 15 height 15
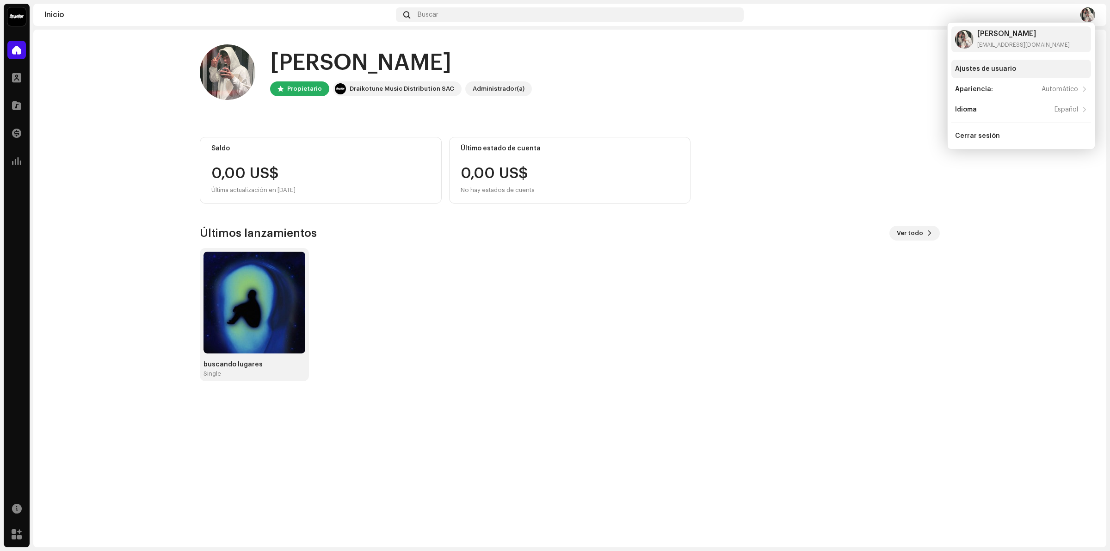
click at [1010, 70] on div "Ajustes de usuario" at bounding box center [985, 68] width 61 height 7
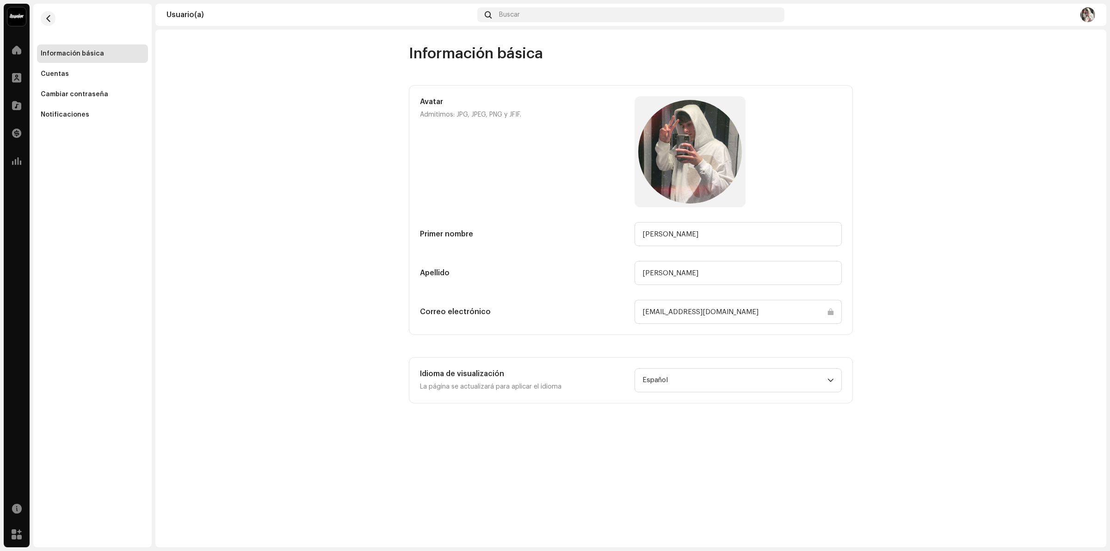
click at [674, 313] on input "[EMAIL_ADDRESS][DOMAIN_NAME]" at bounding box center [737, 312] width 207 height 24
click at [1097, 14] on div "Usuario(a) Buscar" at bounding box center [630, 15] width 951 height 22
click at [1084, 13] on img at bounding box center [1087, 14] width 15 height 15
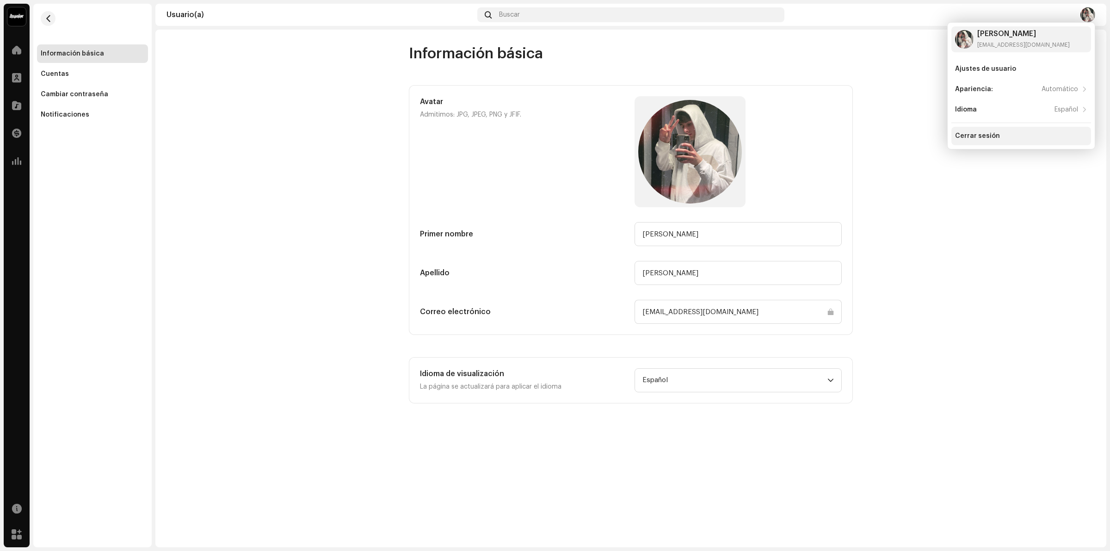
click at [991, 135] on div "Cerrar sesión" at bounding box center [977, 135] width 45 height 7
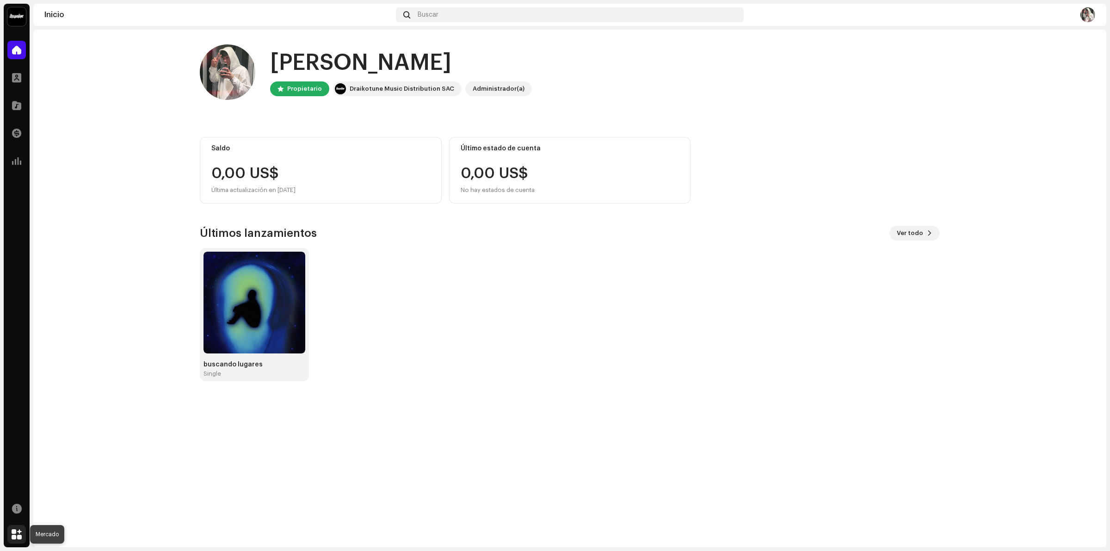
click at [16, 531] on span at bounding box center [17, 533] width 10 height 7
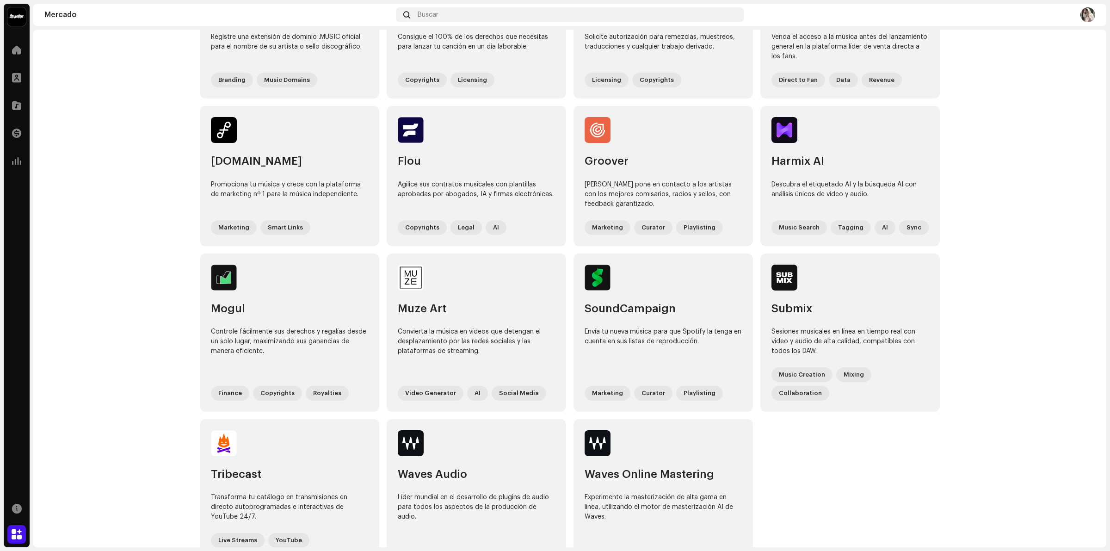
scroll to position [291, 0]
click at [11, 503] on div at bounding box center [16, 508] width 18 height 18
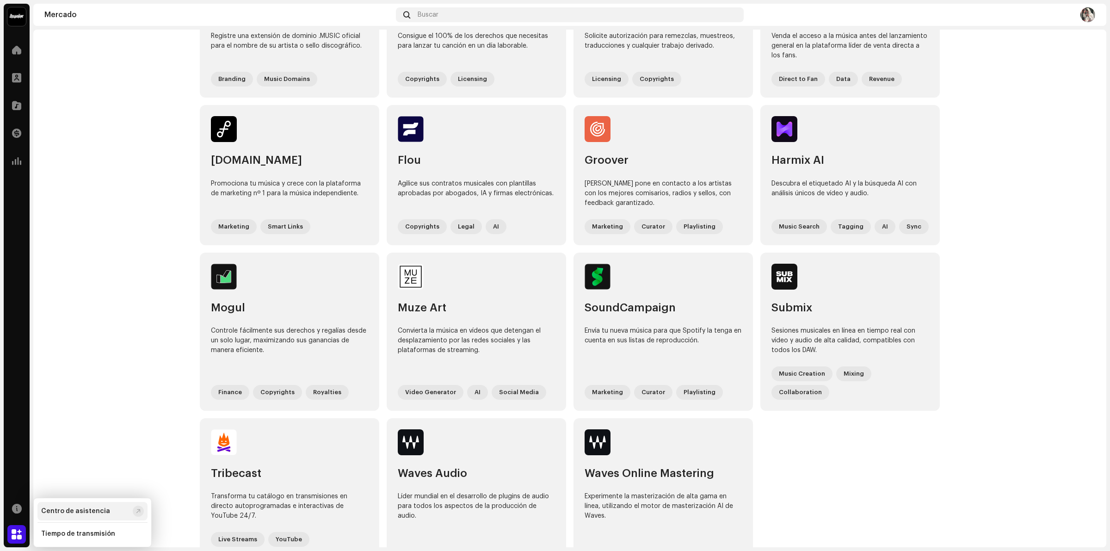
click at [87, 512] on div "Centro de asistencia" at bounding box center [75, 510] width 69 height 7
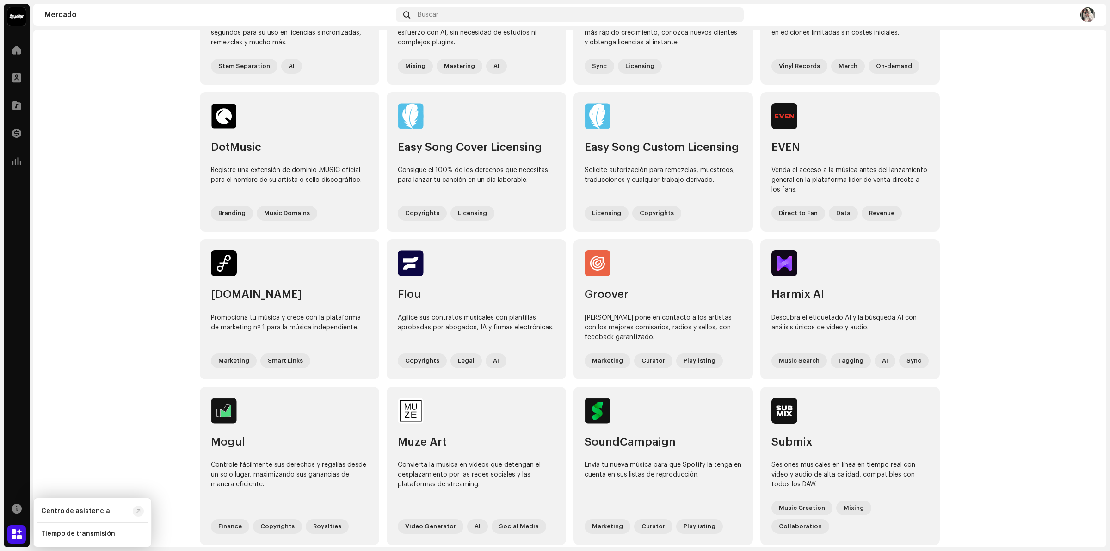
scroll to position [118, 0]
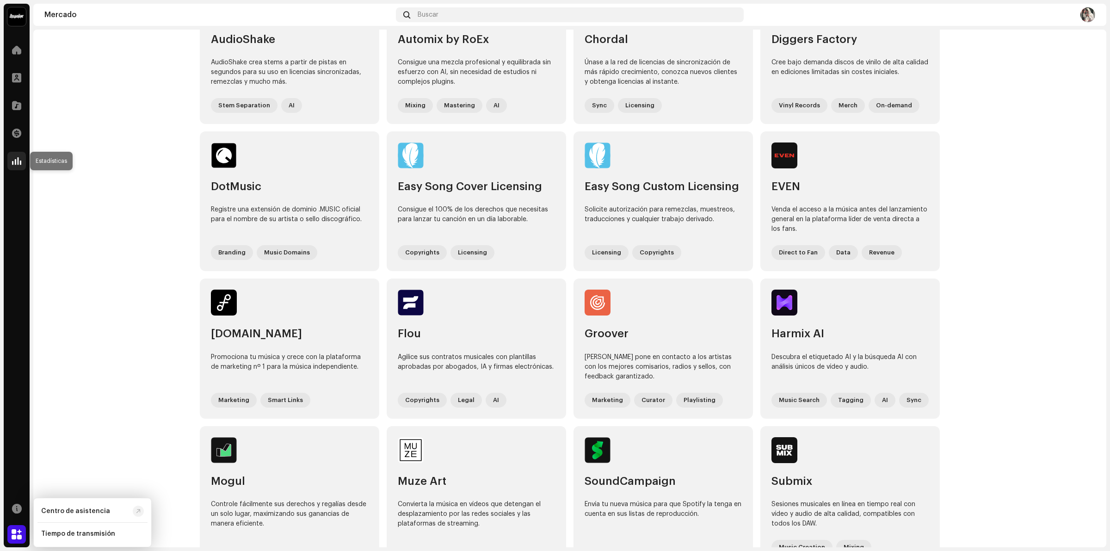
click at [15, 154] on div at bounding box center [16, 161] width 18 height 18
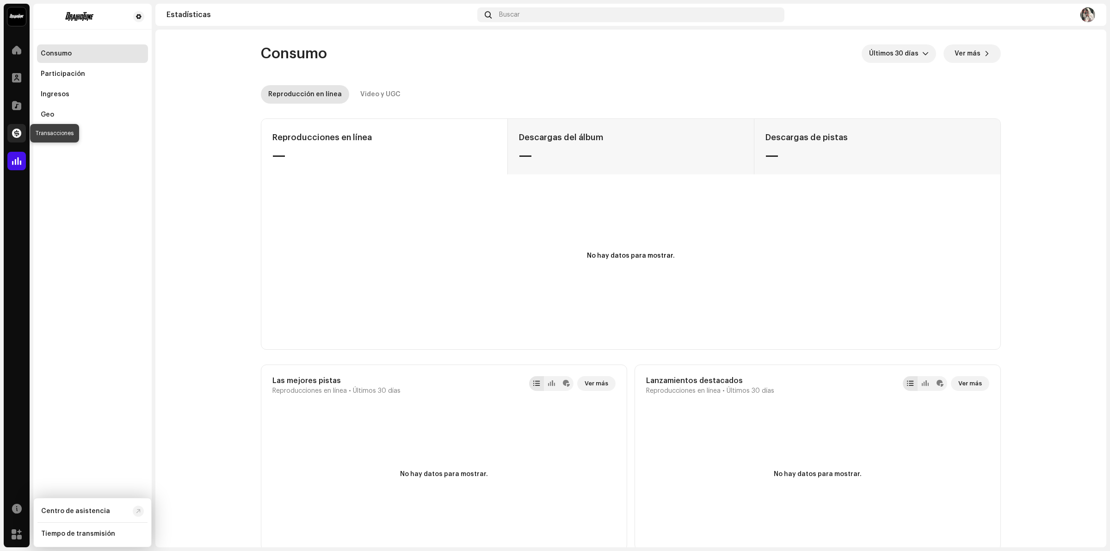
click at [19, 140] on div at bounding box center [16, 133] width 18 height 18
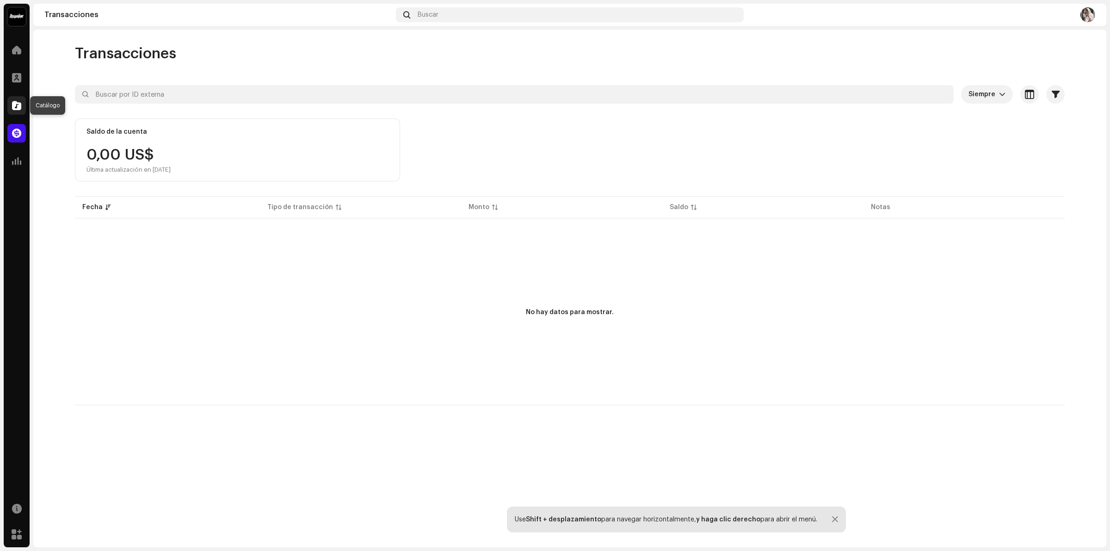
click at [14, 104] on span at bounding box center [16, 105] width 9 height 7
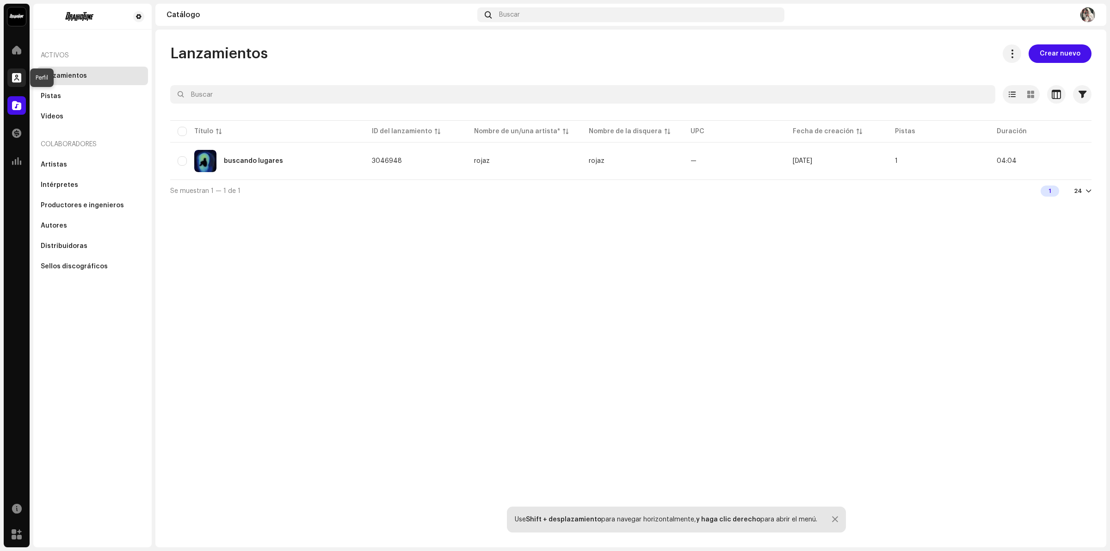
click at [16, 80] on span at bounding box center [16, 77] width 9 height 7
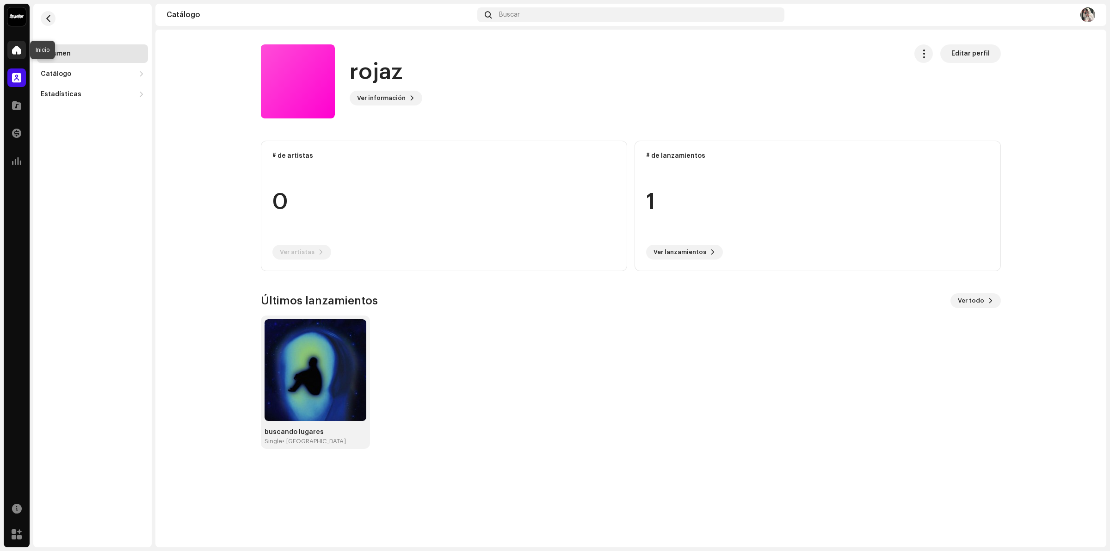
click at [17, 48] on span at bounding box center [16, 49] width 9 height 7
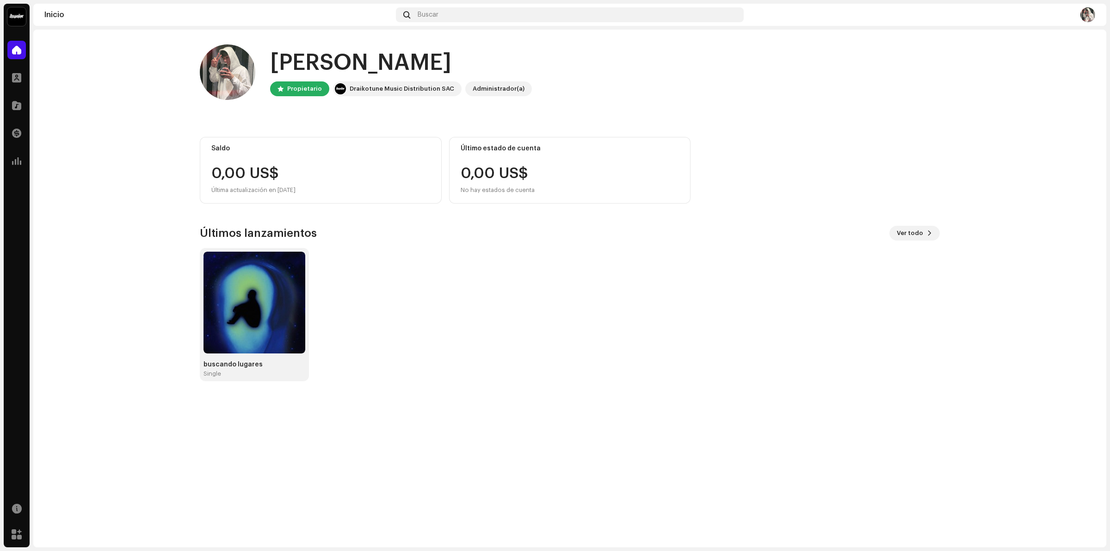
click at [1092, 21] on re-a-cover at bounding box center [1087, 14] width 15 height 15
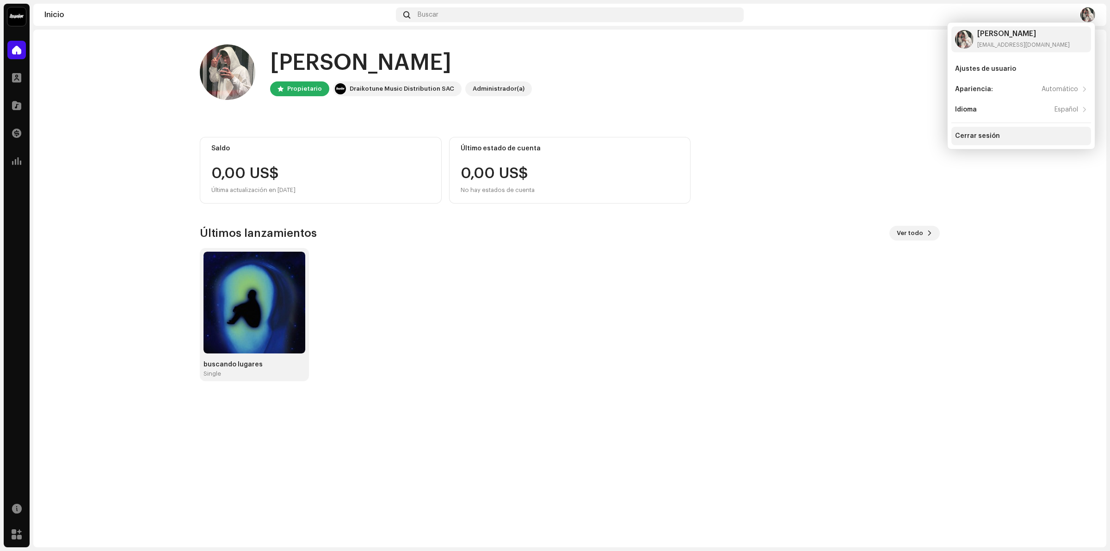
click at [981, 142] on div "Cerrar sesión" at bounding box center [1021, 136] width 140 height 18
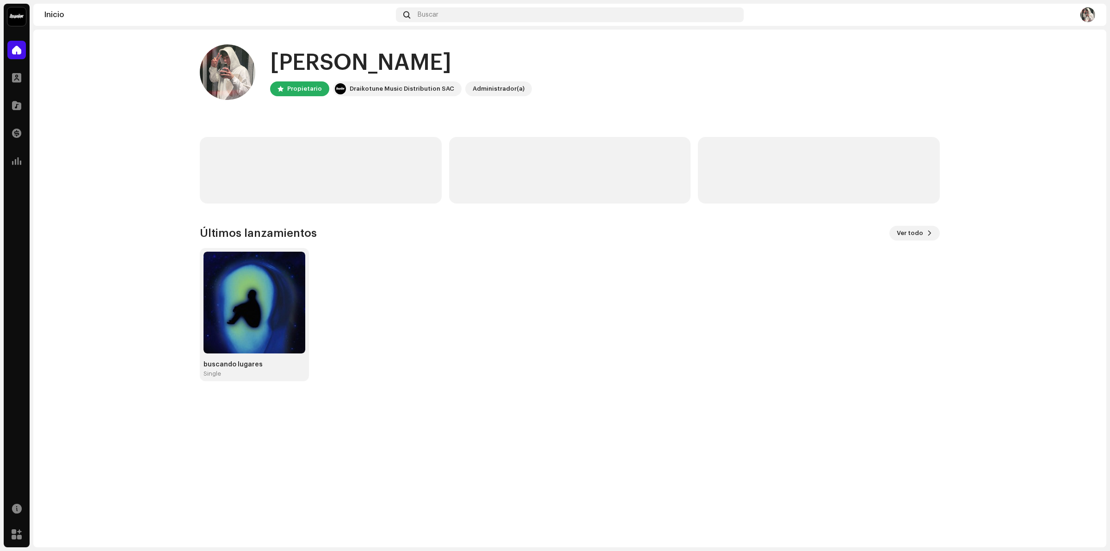
click at [792, 382] on div "Hola, , [PERSON_NAME] Draikotune Music Distribution SAC Administrador(a) Último…" at bounding box center [570, 213] width 740 height 366
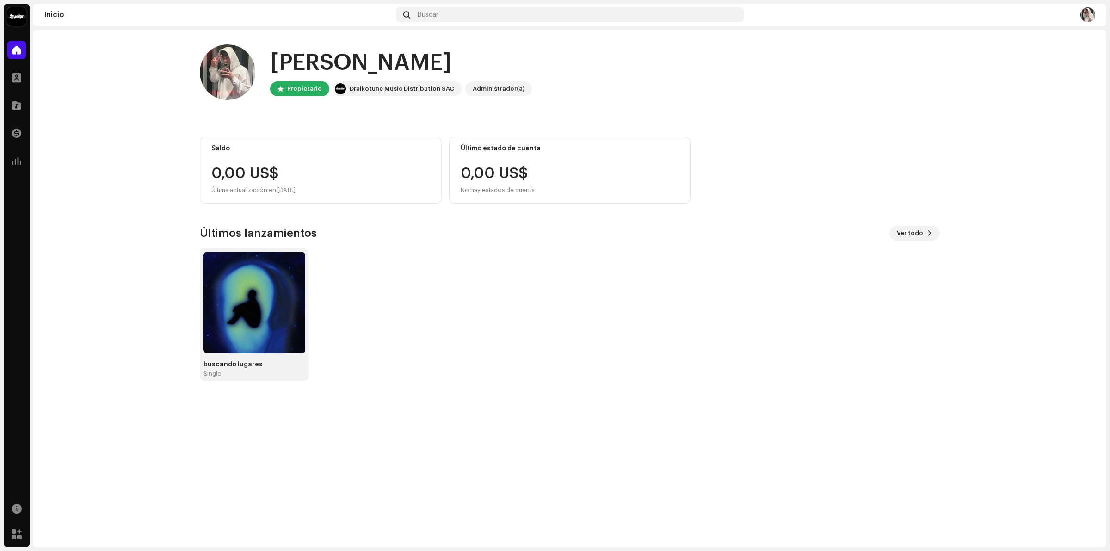
click at [1093, 19] on re-a-cover at bounding box center [1087, 14] width 15 height 15
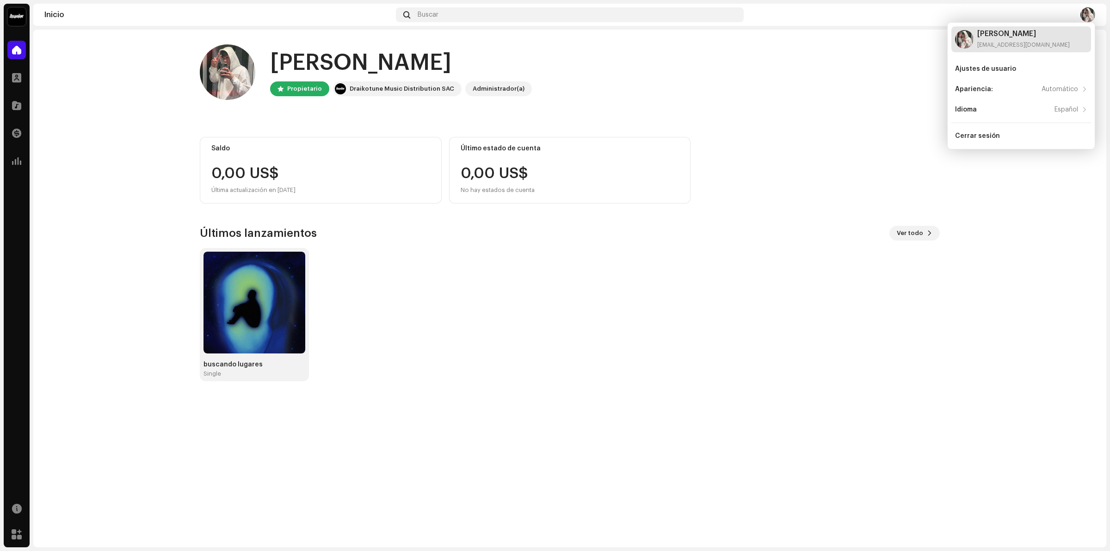
click at [1000, 41] on div "[EMAIL_ADDRESS][DOMAIN_NAME]" at bounding box center [1023, 44] width 92 height 7
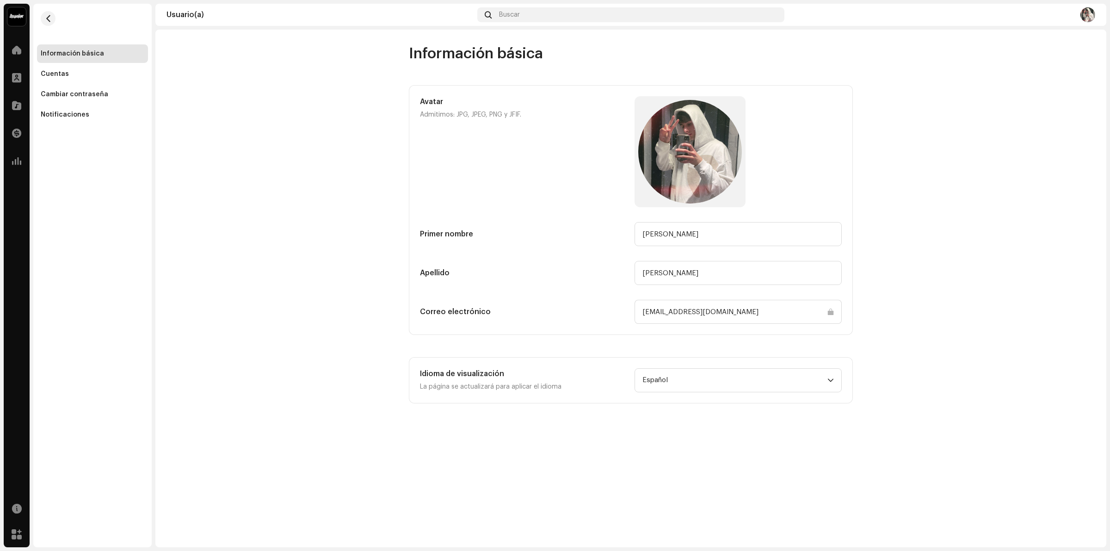
click at [1089, 22] on re-a-cover at bounding box center [1087, 14] width 15 height 15
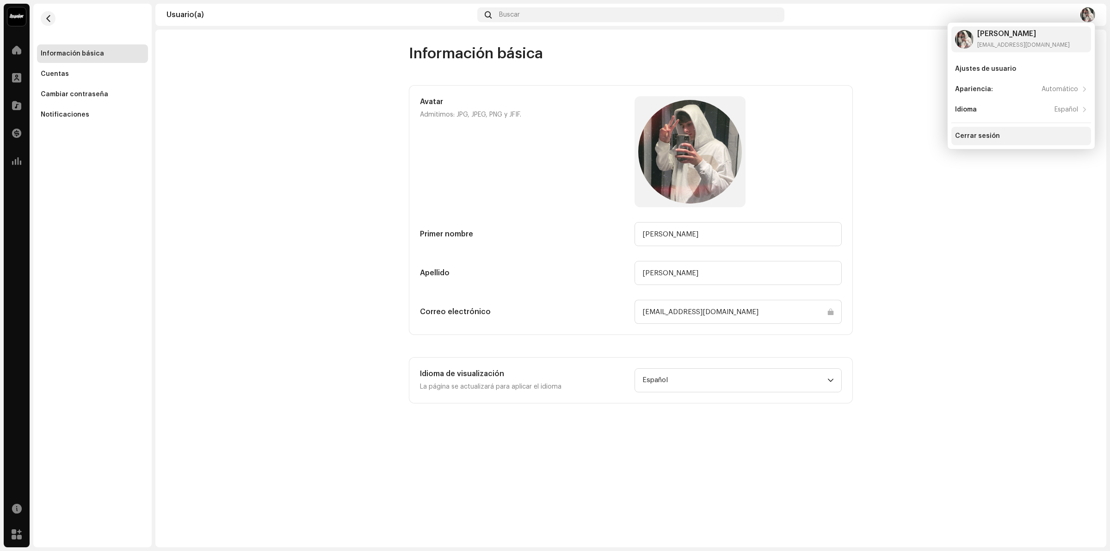
click at [975, 129] on div "Cerrar sesión" at bounding box center [1021, 136] width 140 height 18
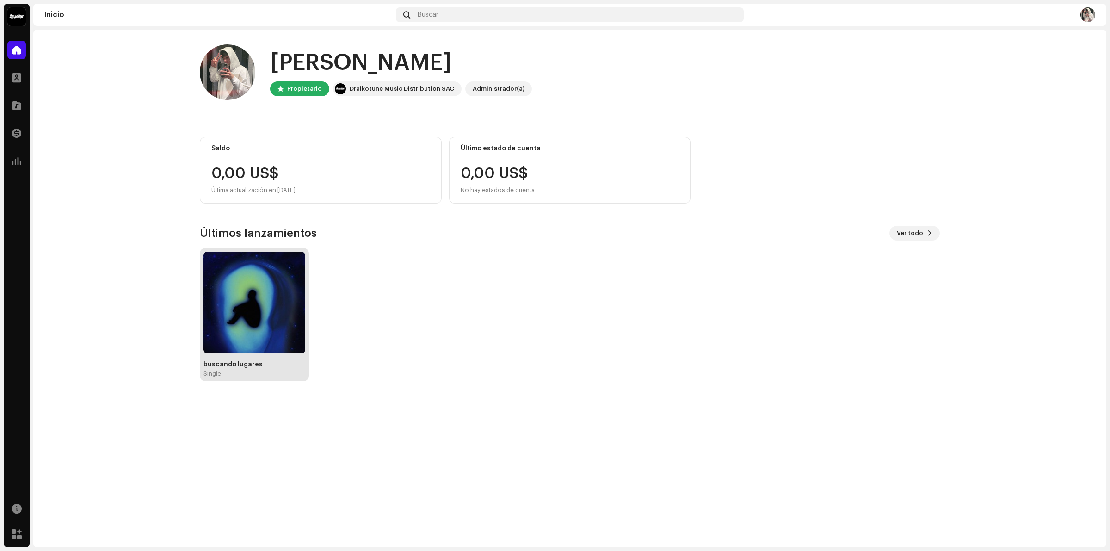
click at [266, 292] on img at bounding box center [254, 303] width 102 height 102
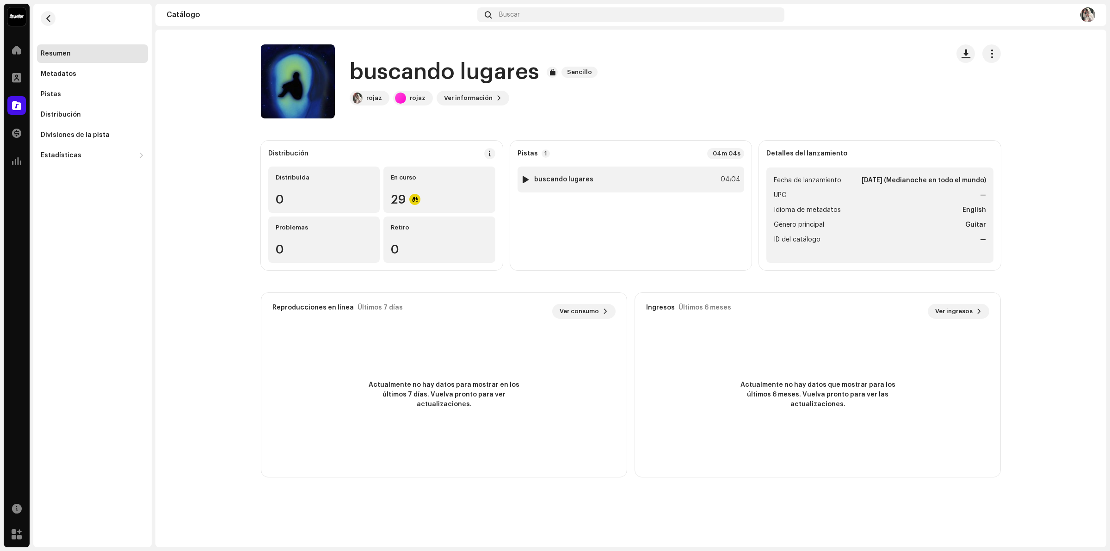
click at [526, 180] on div at bounding box center [525, 179] width 7 height 7
click at [264, 532] on span at bounding box center [267, 528] width 6 height 7
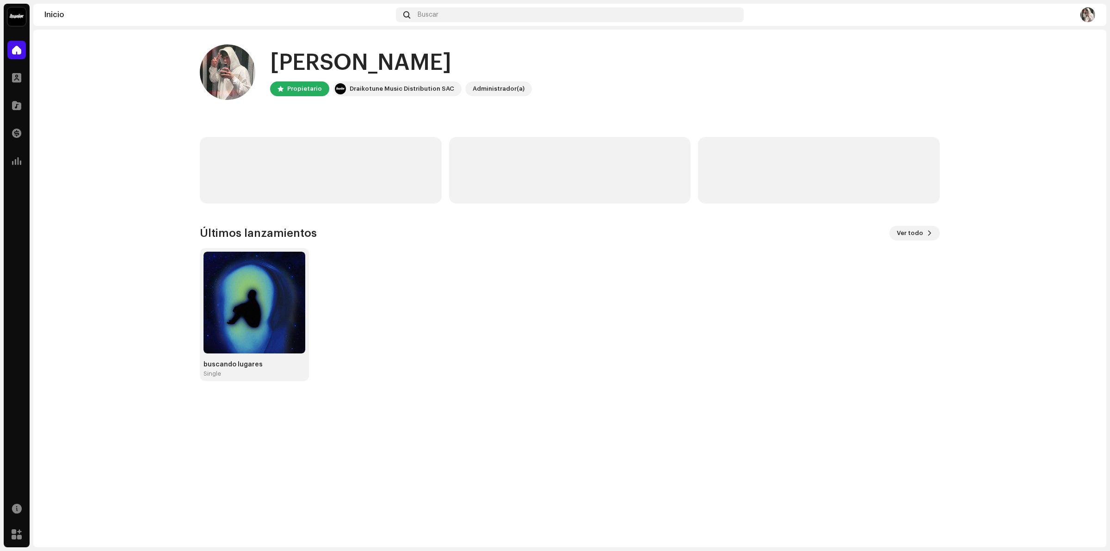
click at [1097, 18] on div "Inicio Buscar" at bounding box center [569, 15] width 1073 height 22
click at [1085, 19] on img at bounding box center [1087, 14] width 15 height 15
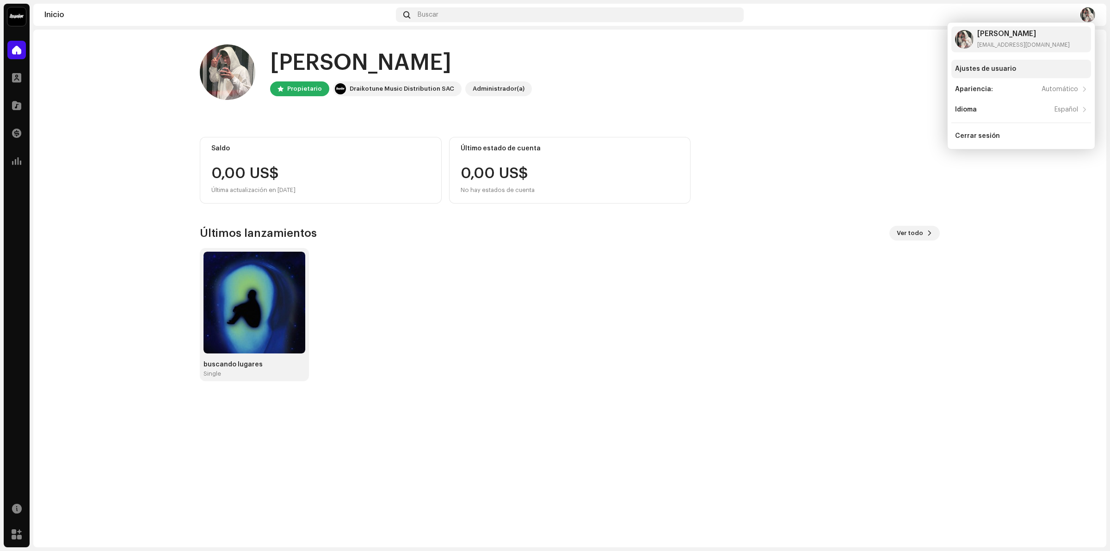
click at [1006, 73] on div "Ajustes de usuario" at bounding box center [1021, 69] width 140 height 18
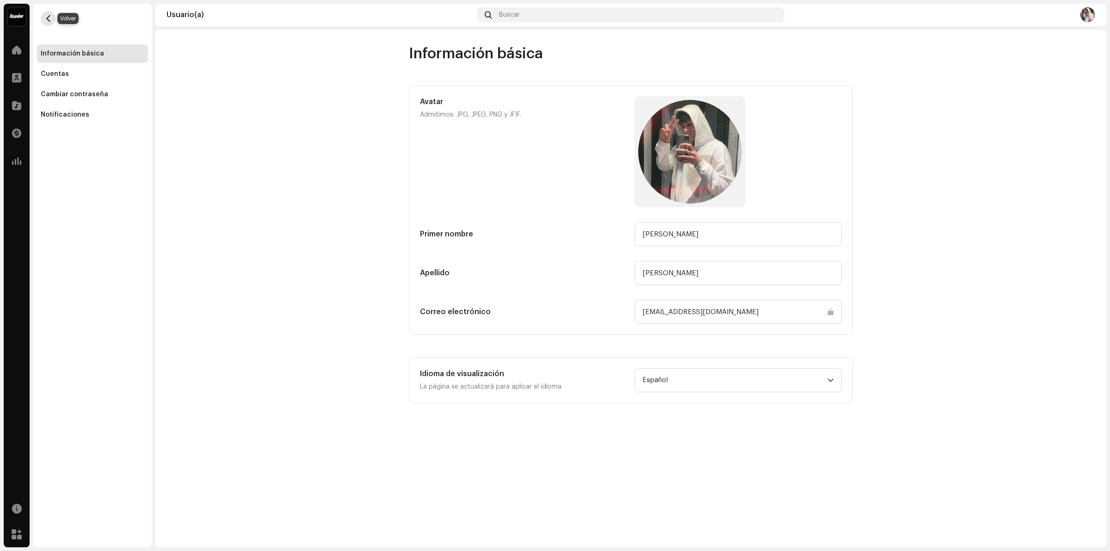
click at [49, 19] on span "button" at bounding box center [48, 18] width 7 height 7
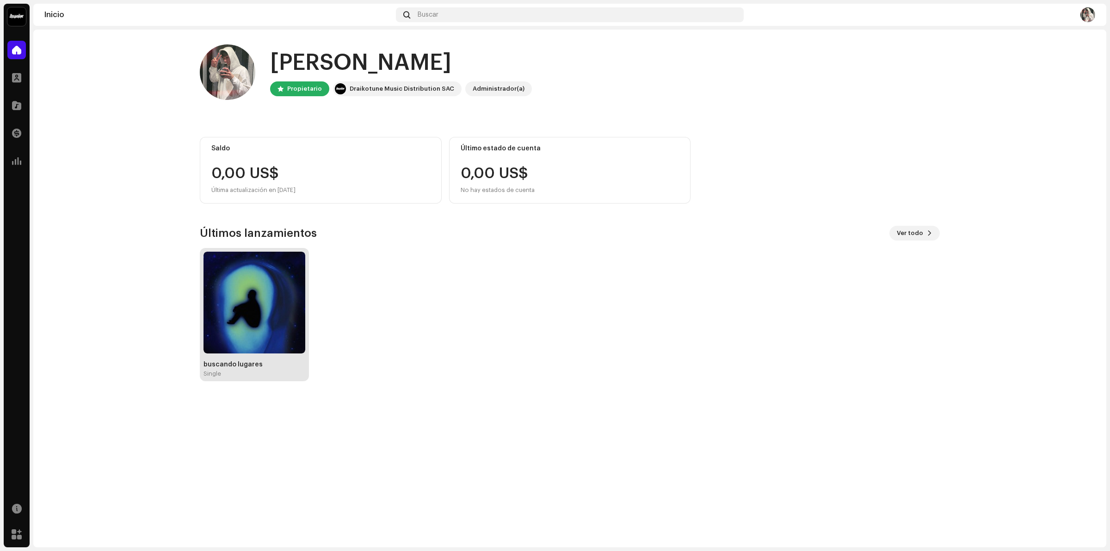
click at [233, 298] on img at bounding box center [254, 303] width 102 height 102
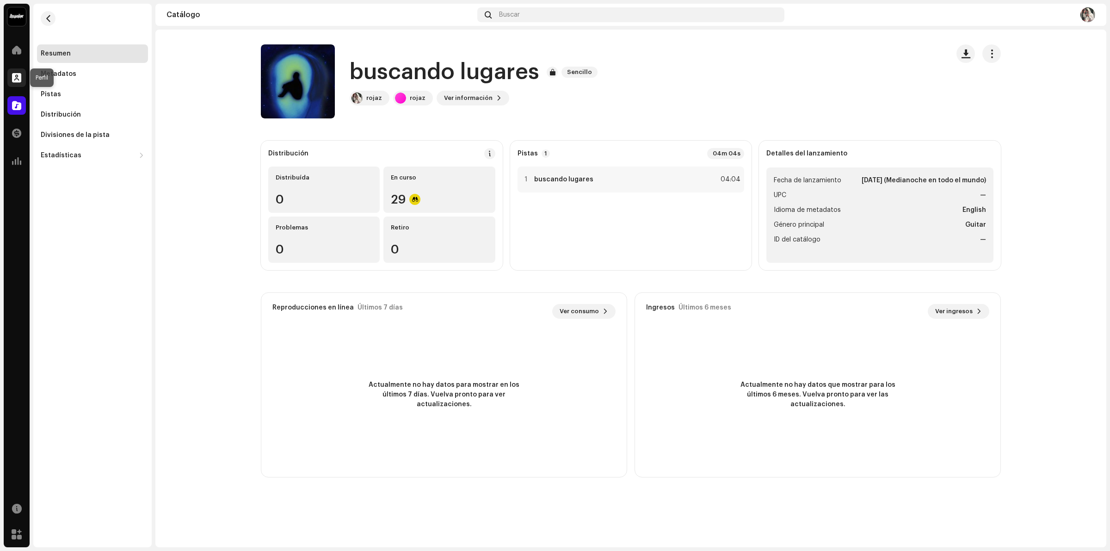
click at [16, 74] on span at bounding box center [16, 77] width 9 height 7
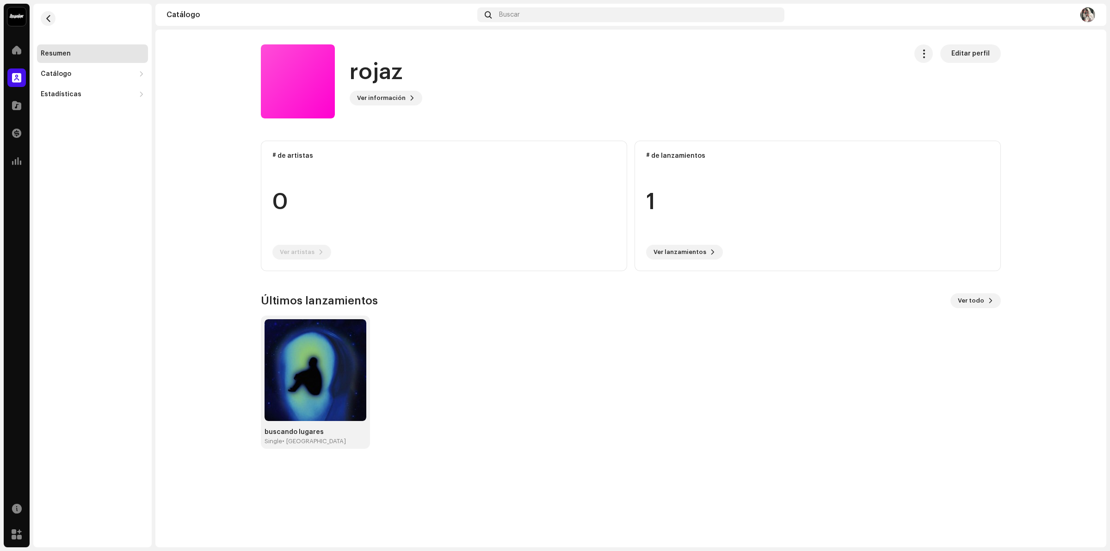
click at [29, 52] on div "Inicio" at bounding box center [17, 50] width 26 height 26
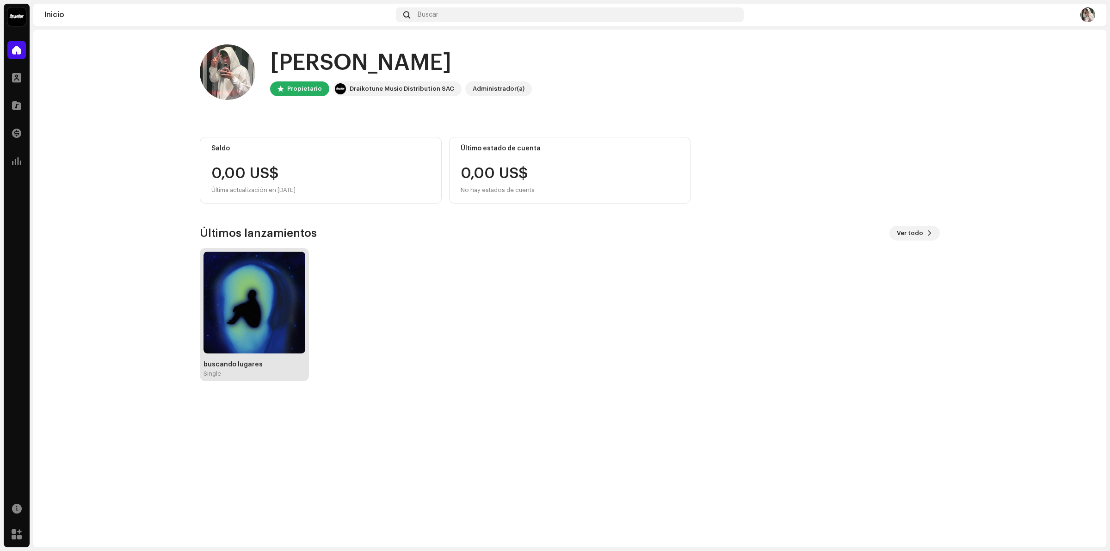
click at [271, 321] on img at bounding box center [254, 303] width 102 height 102
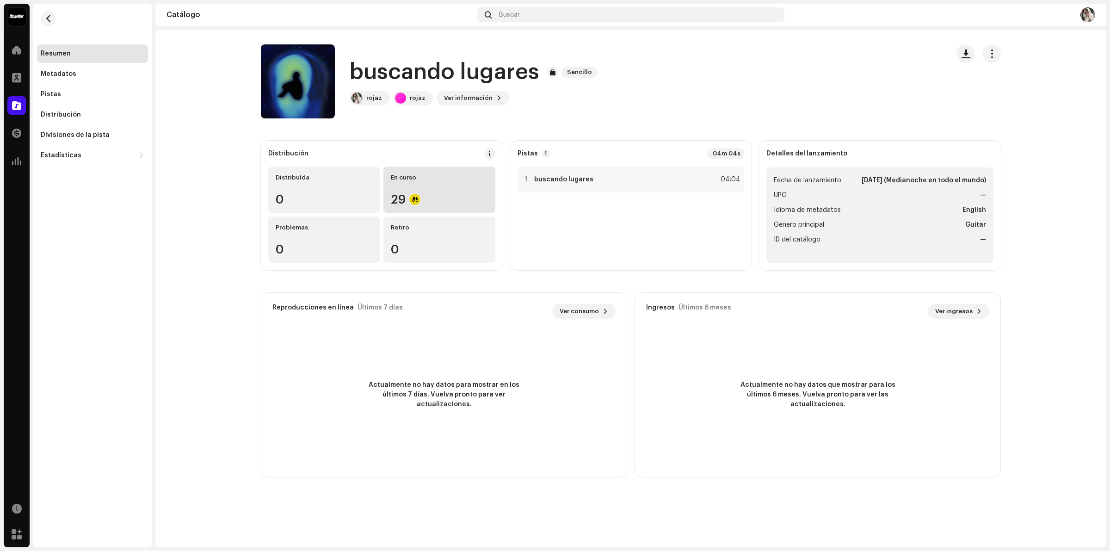
click at [415, 185] on div "En curso 29" at bounding box center [438, 189] width 111 height 46
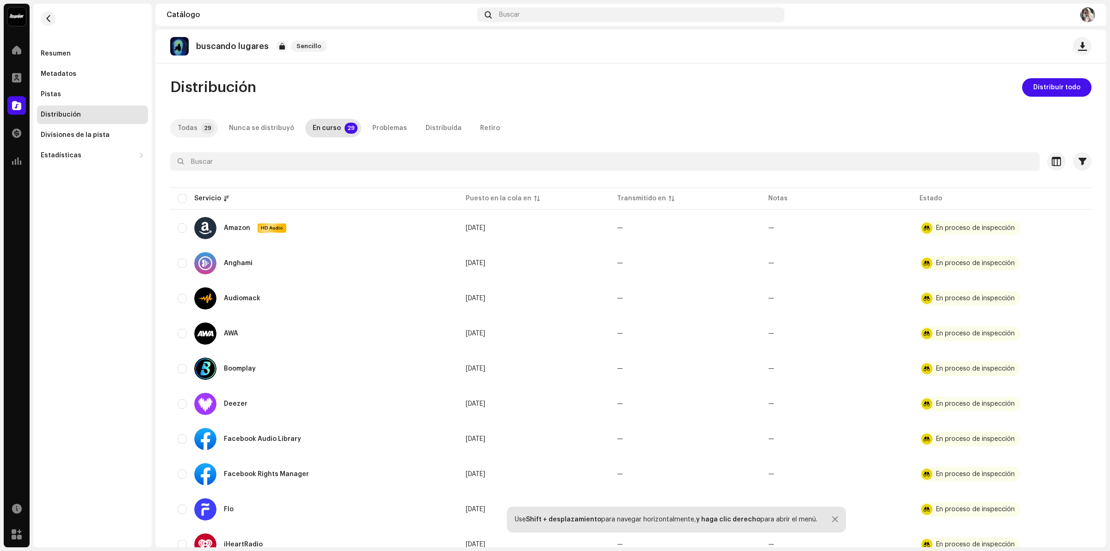
click at [193, 126] on div "Todas" at bounding box center [188, 128] width 20 height 18
click at [49, 25] on button "button" at bounding box center [48, 18] width 15 height 15
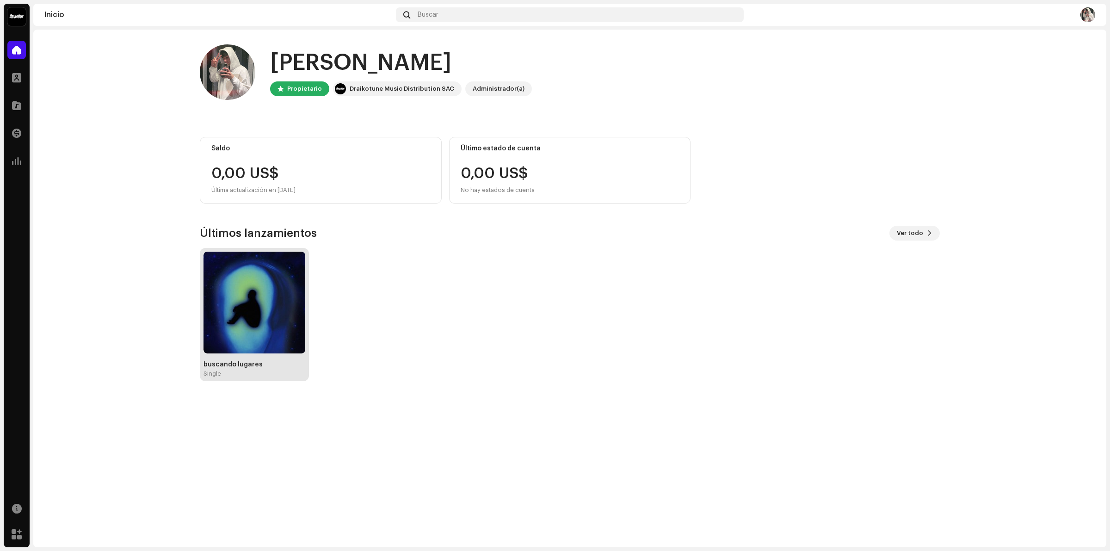
click at [272, 343] on img at bounding box center [254, 303] width 102 height 102
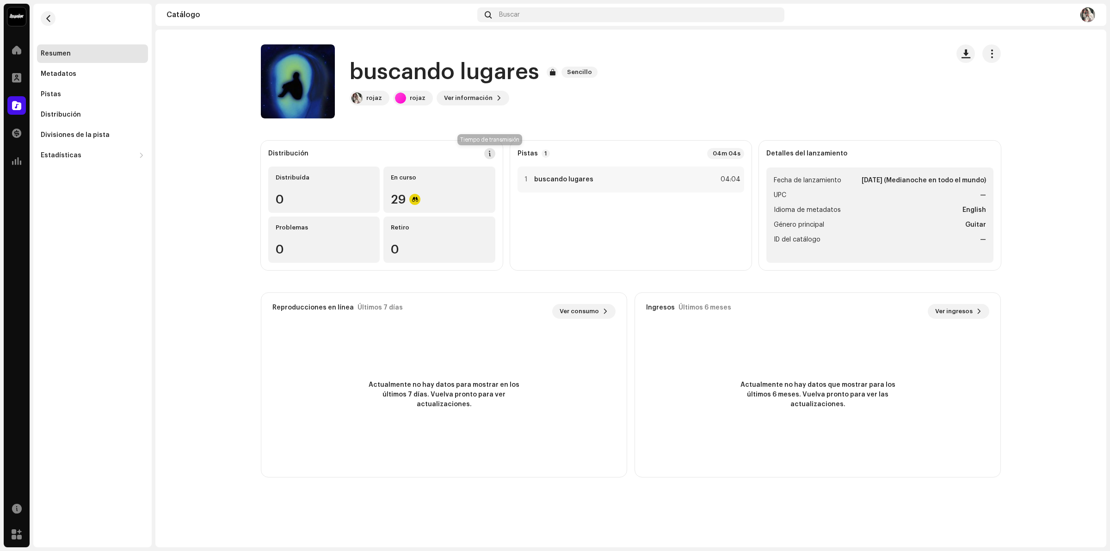
click at [488, 153] on span at bounding box center [489, 153] width 6 height 7
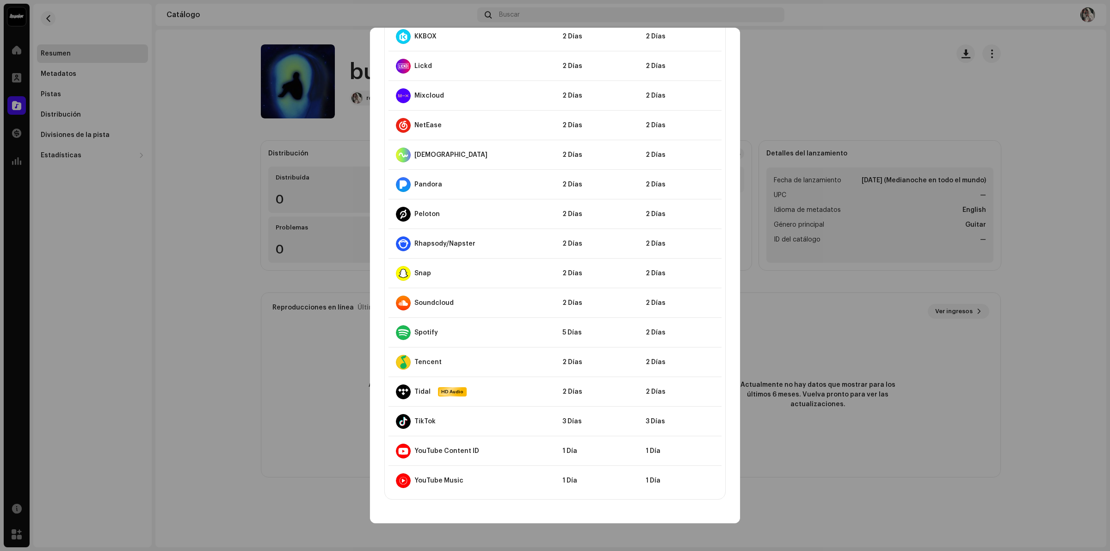
scroll to position [637, 0]
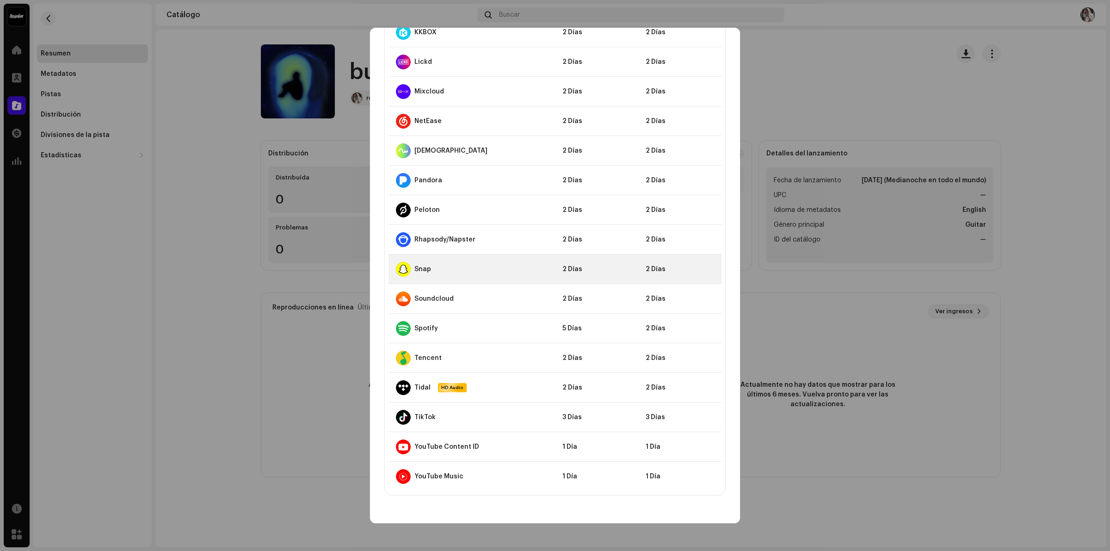
click at [437, 266] on div "Snap" at bounding box center [472, 269] width 152 height 15
click at [437, 262] on div "Snap" at bounding box center [417, 269] width 43 height 15
click at [436, 255] on td "Snap" at bounding box center [471, 269] width 166 height 30
click at [461, 268] on div "Snap" at bounding box center [472, 269] width 152 height 15
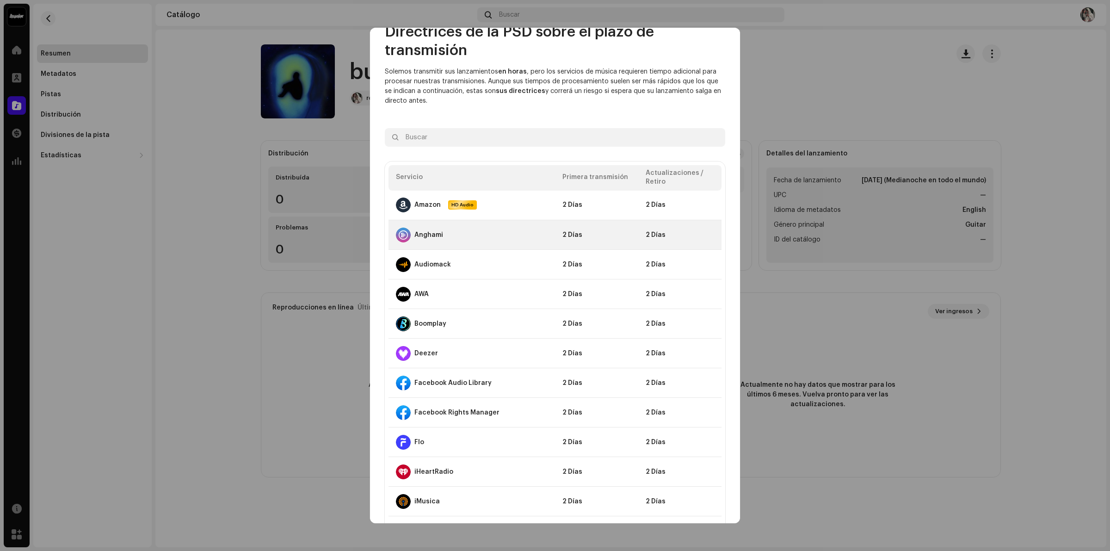
scroll to position [0, 0]
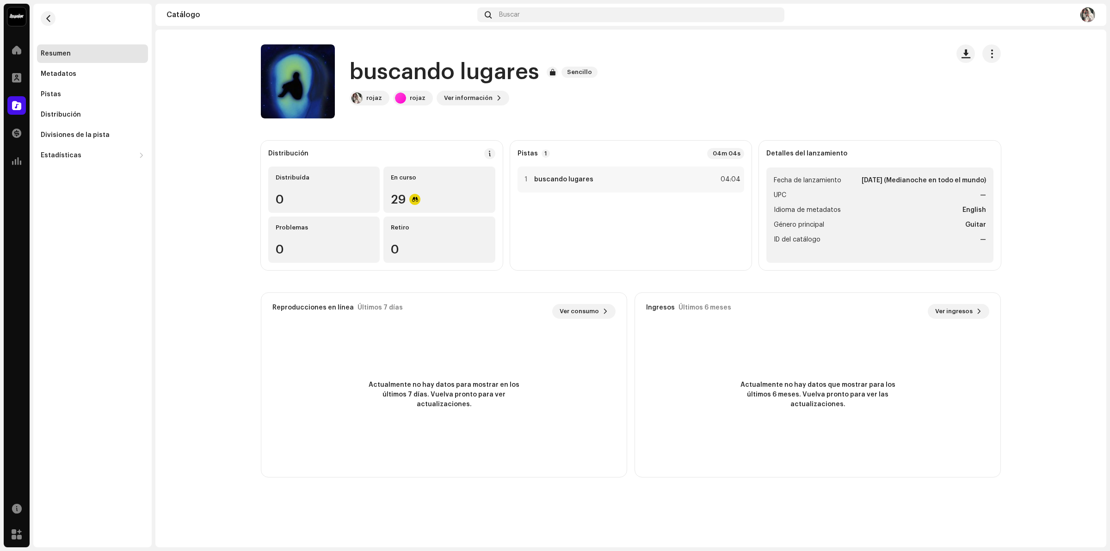
click at [798, 103] on div "Directrices de la PSD sobre el plazo de transmisión Solemos transmitir sus lanz…" at bounding box center [555, 275] width 1110 height 551
click at [429, 185] on div "En curso 29" at bounding box center [438, 189] width 111 height 46
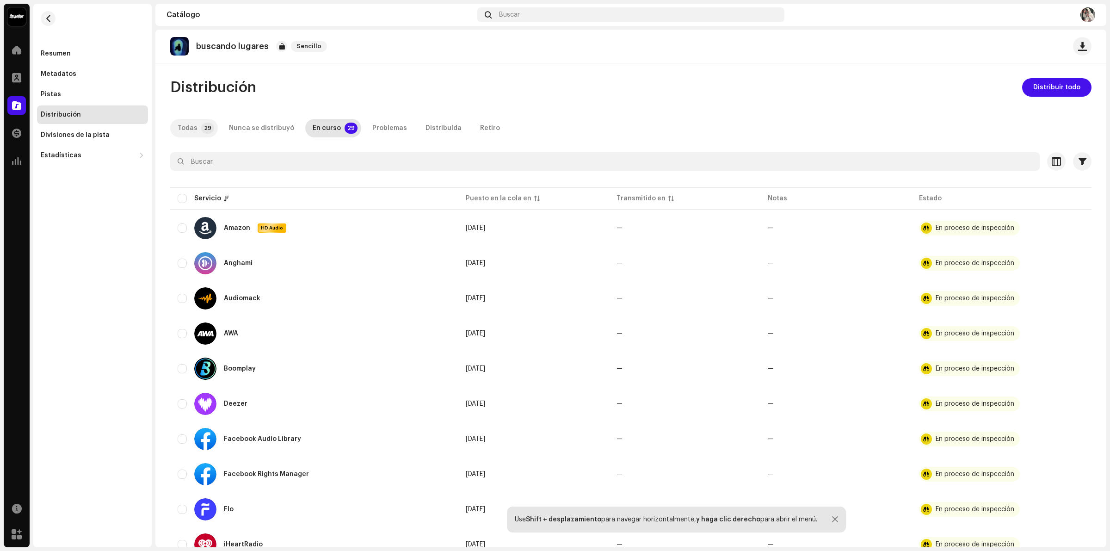
click at [190, 123] on div "Todas" at bounding box center [188, 128] width 20 height 18
click at [45, 22] on button "button" at bounding box center [48, 18] width 15 height 15
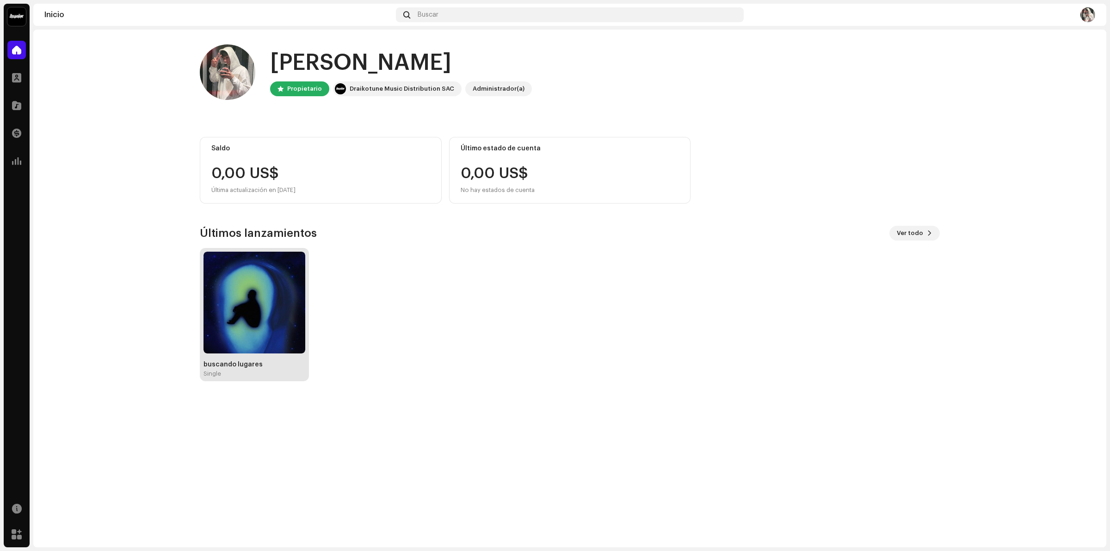
click at [277, 271] on img at bounding box center [254, 303] width 102 height 102
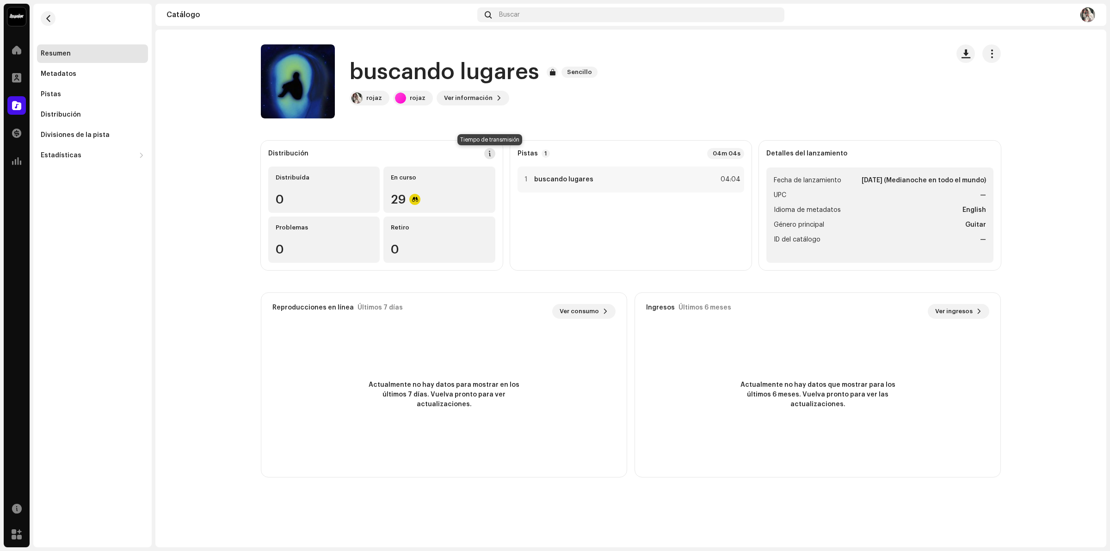
click at [488, 150] on span at bounding box center [489, 153] width 6 height 7
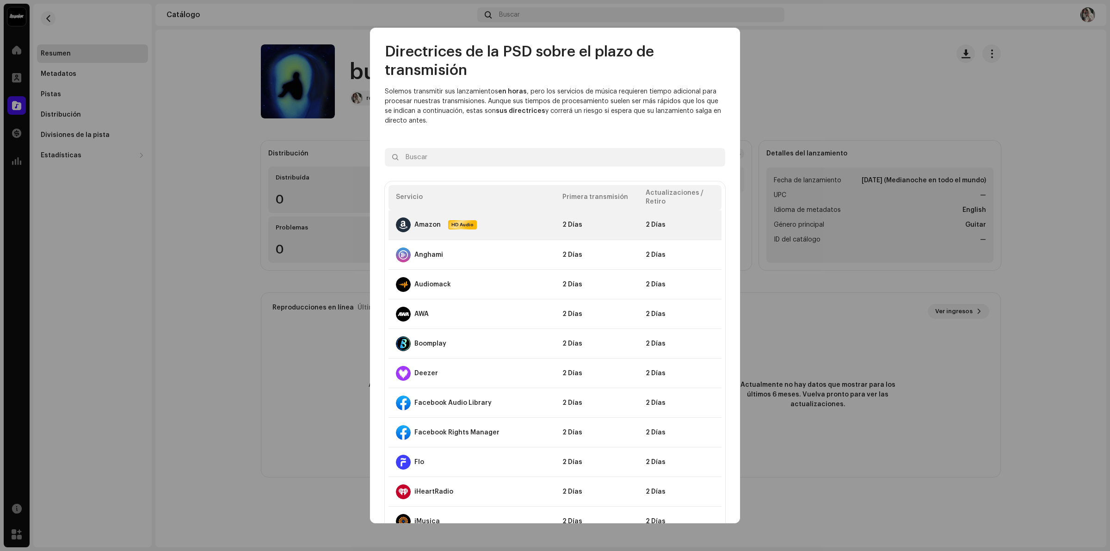
click at [526, 230] on div "Amazon HD Audio" at bounding box center [472, 224] width 152 height 15
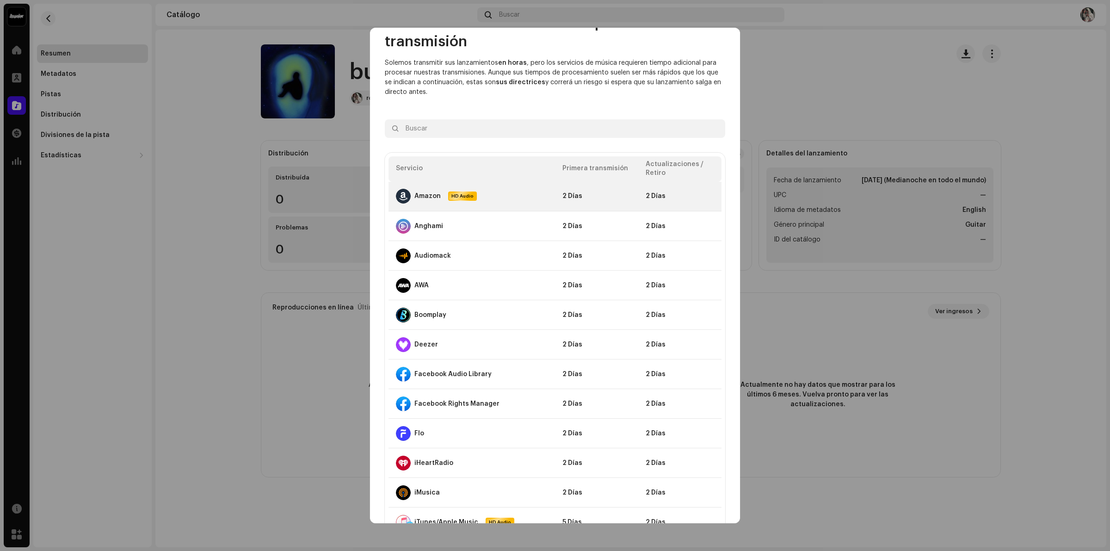
scroll to position [58, 0]
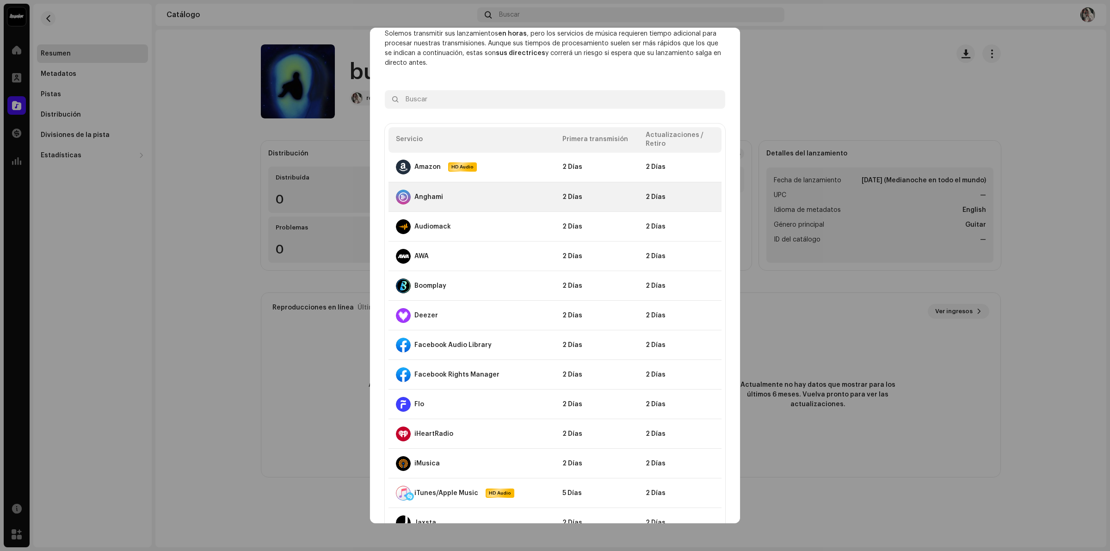
click at [514, 208] on td "Anghami" at bounding box center [471, 197] width 166 height 30
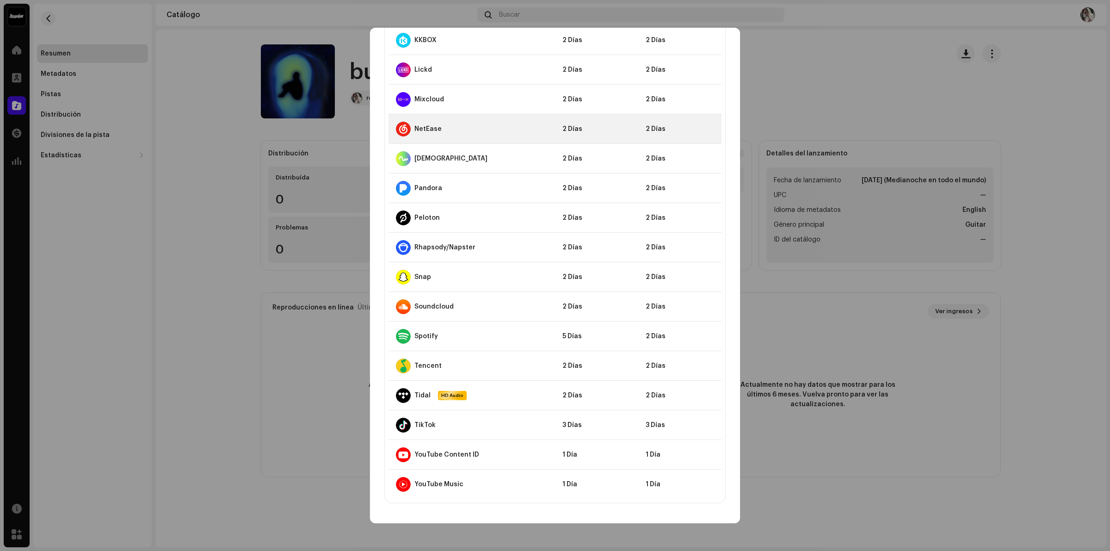
scroll to position [637, 0]
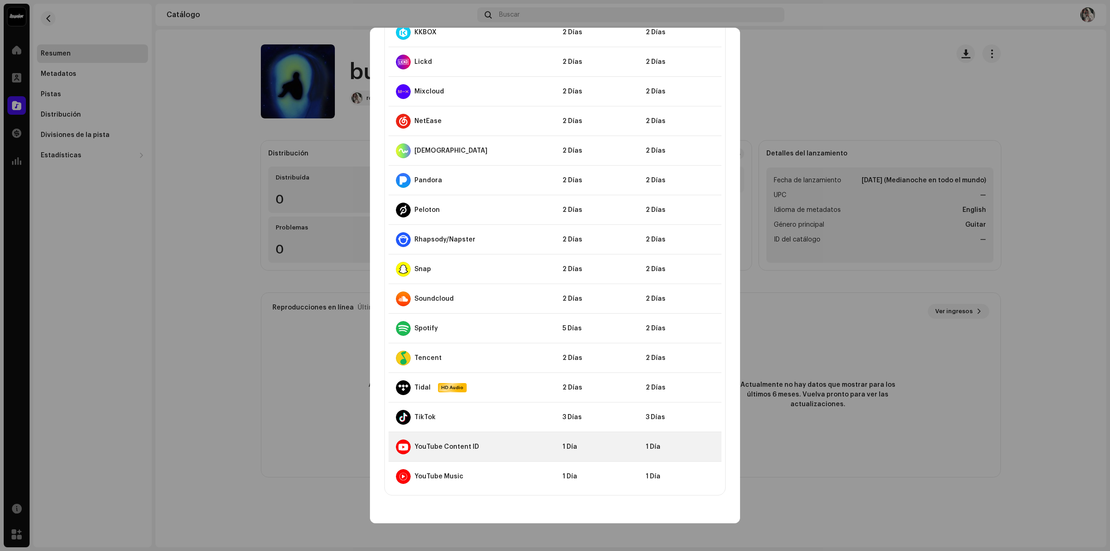
click at [571, 449] on td "1 Día" at bounding box center [596, 447] width 83 height 30
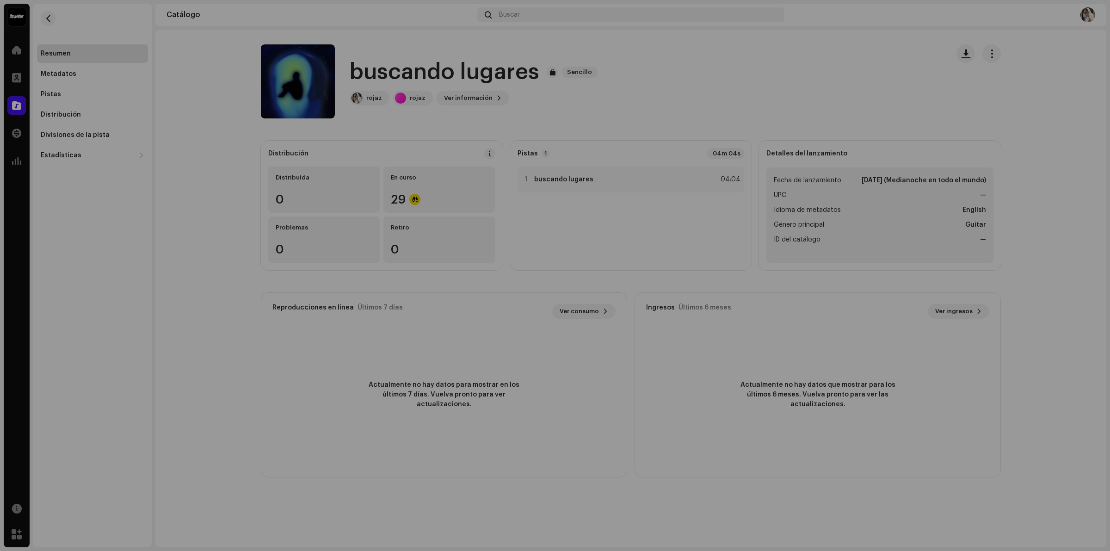
click at [273, 172] on div "Directrices de la PSD sobre el plazo de transmisión Solemos transmitir sus lanz…" at bounding box center [555, 275] width 1110 height 551
